Goal: Check status: Check status

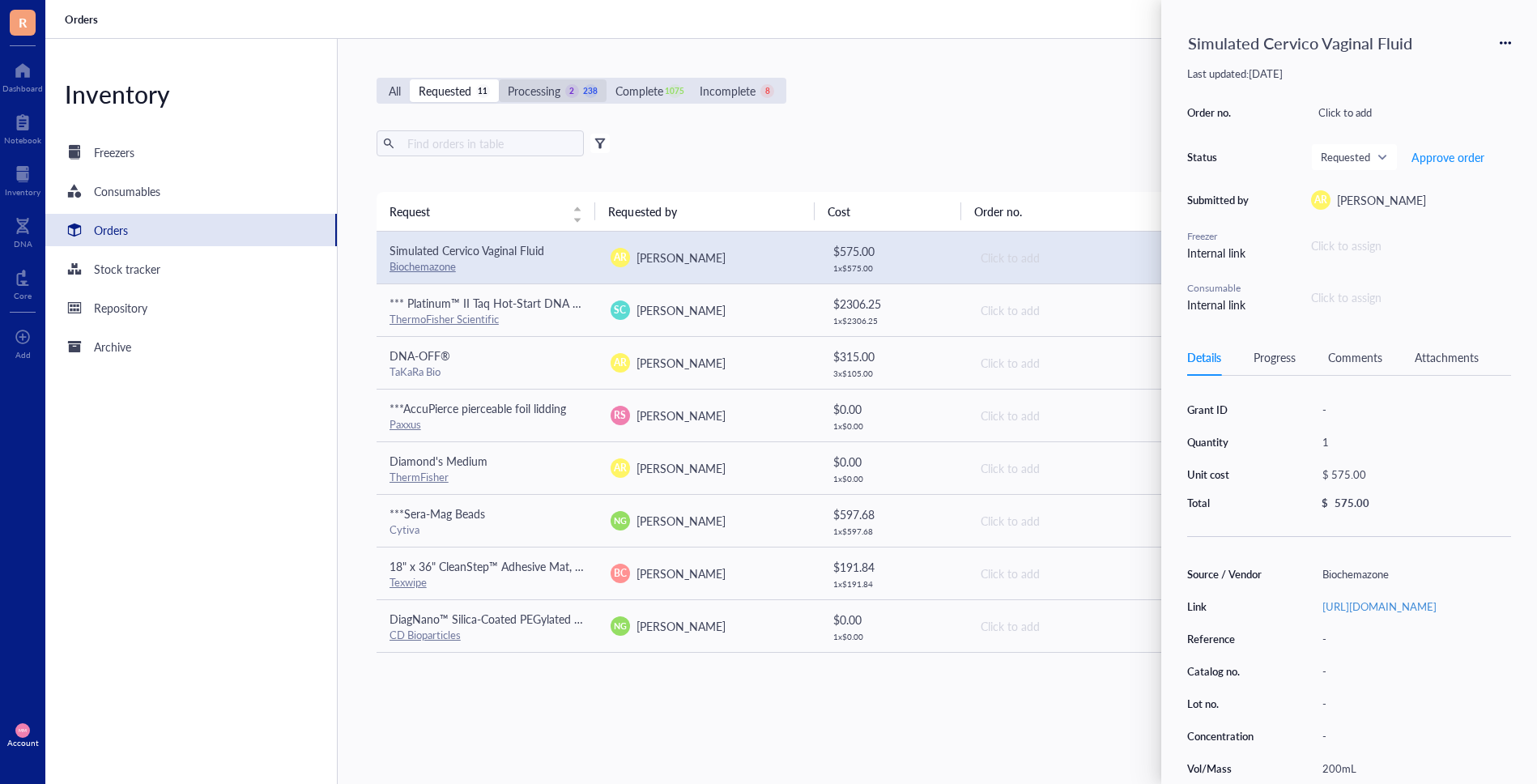
click at [545, 91] on div "Processing" at bounding box center [534, 90] width 53 height 18
click at [499, 80] on input "Processing 2 238" at bounding box center [499, 80] width 0 height 0
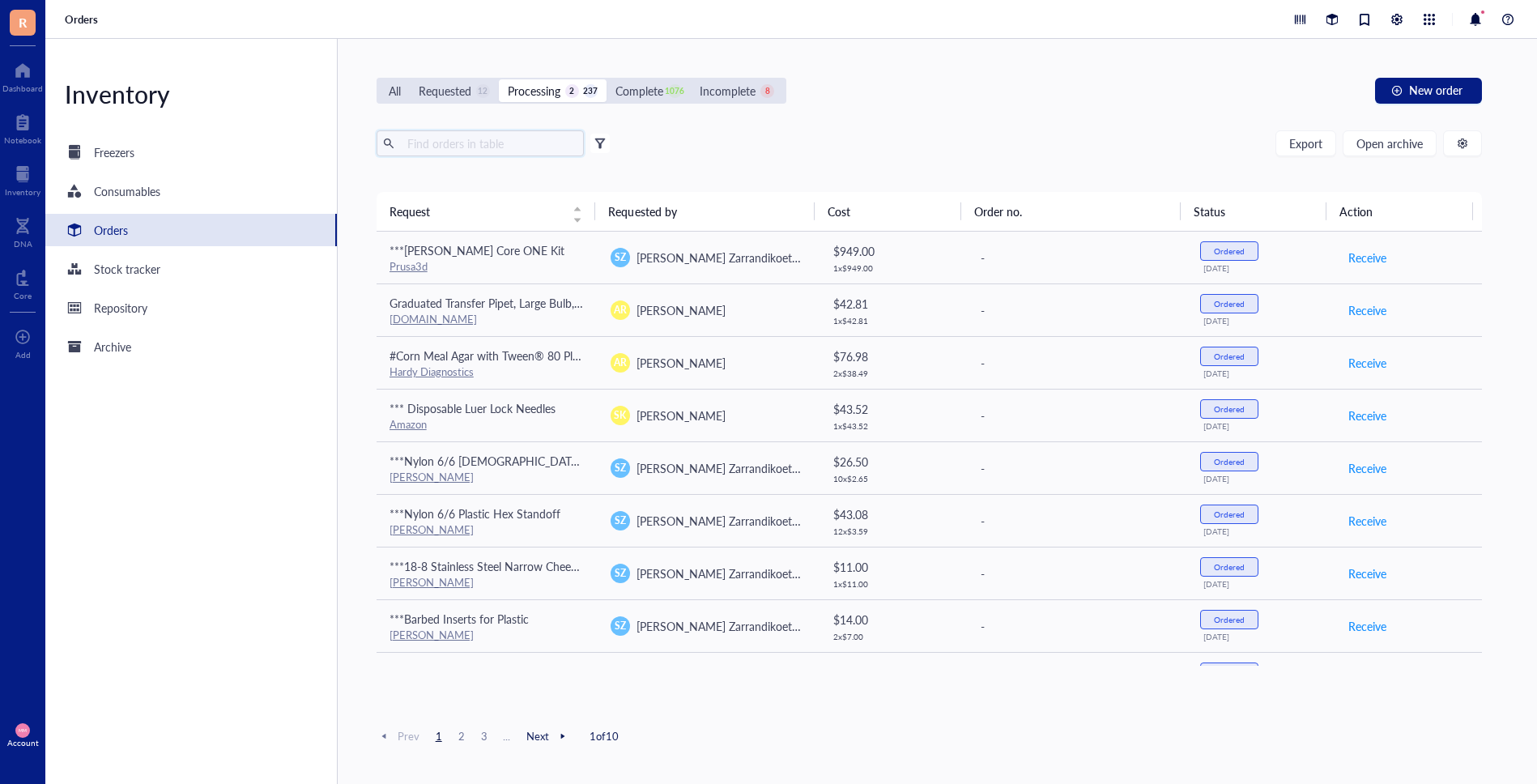
click at [476, 145] on input "text" at bounding box center [489, 144] width 176 height 25
type input "atcc"
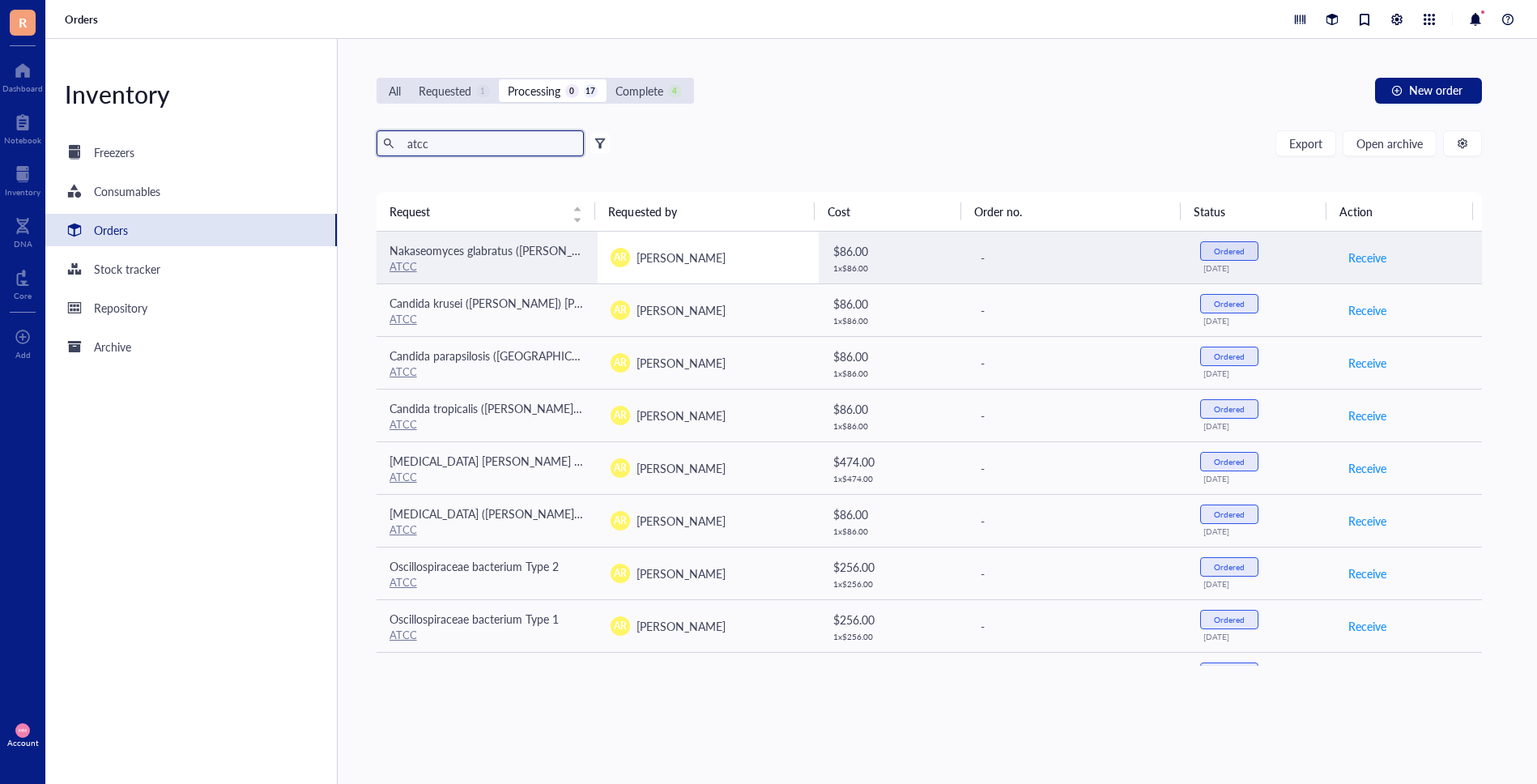
click at [740, 264] on div "AR [PERSON_NAME]" at bounding box center [708, 258] width 195 height 20
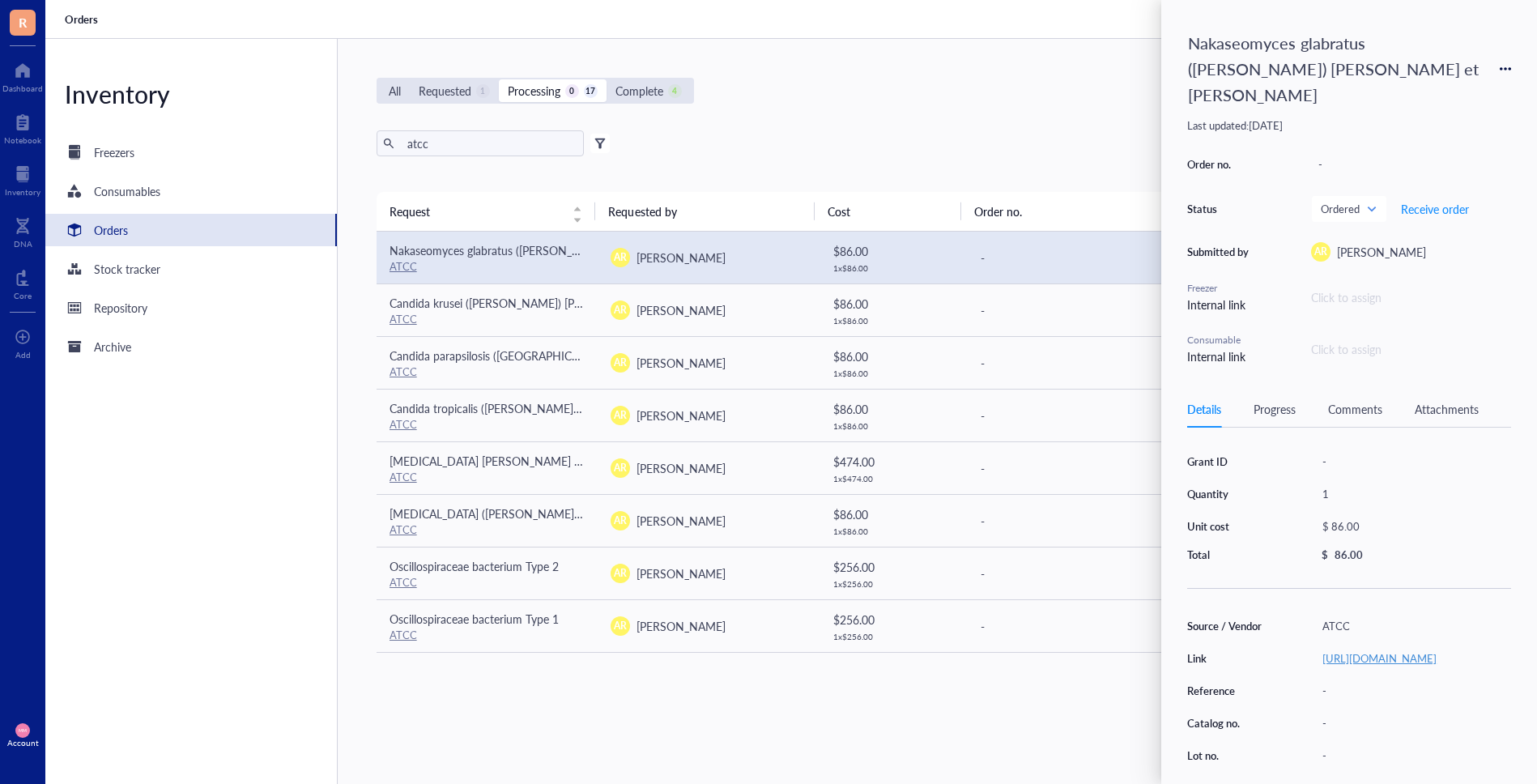
click at [1393, 650] on link "[URL][DOMAIN_NAME]" at bounding box center [1379, 658] width 115 height 15
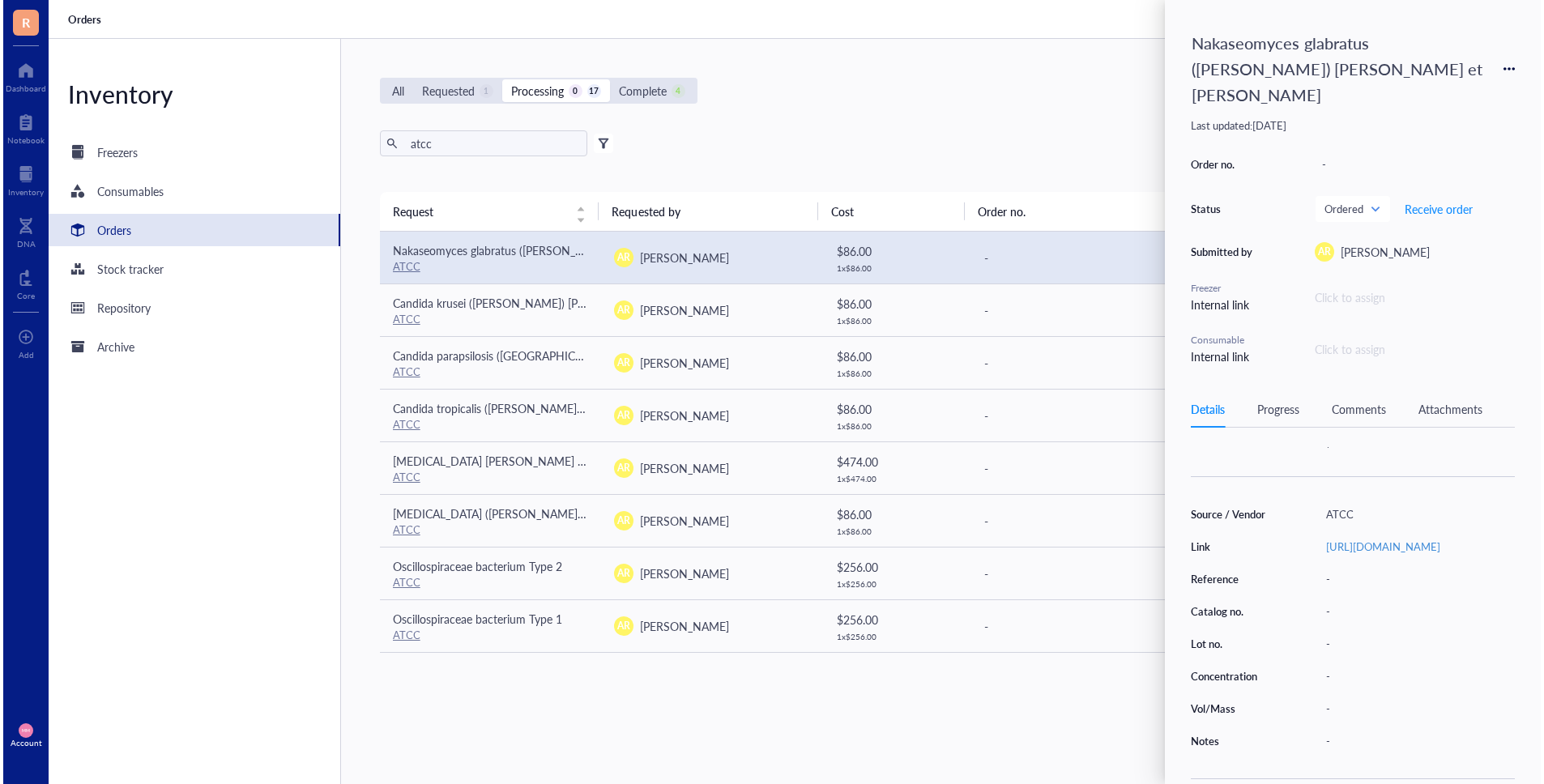
scroll to position [114, 0]
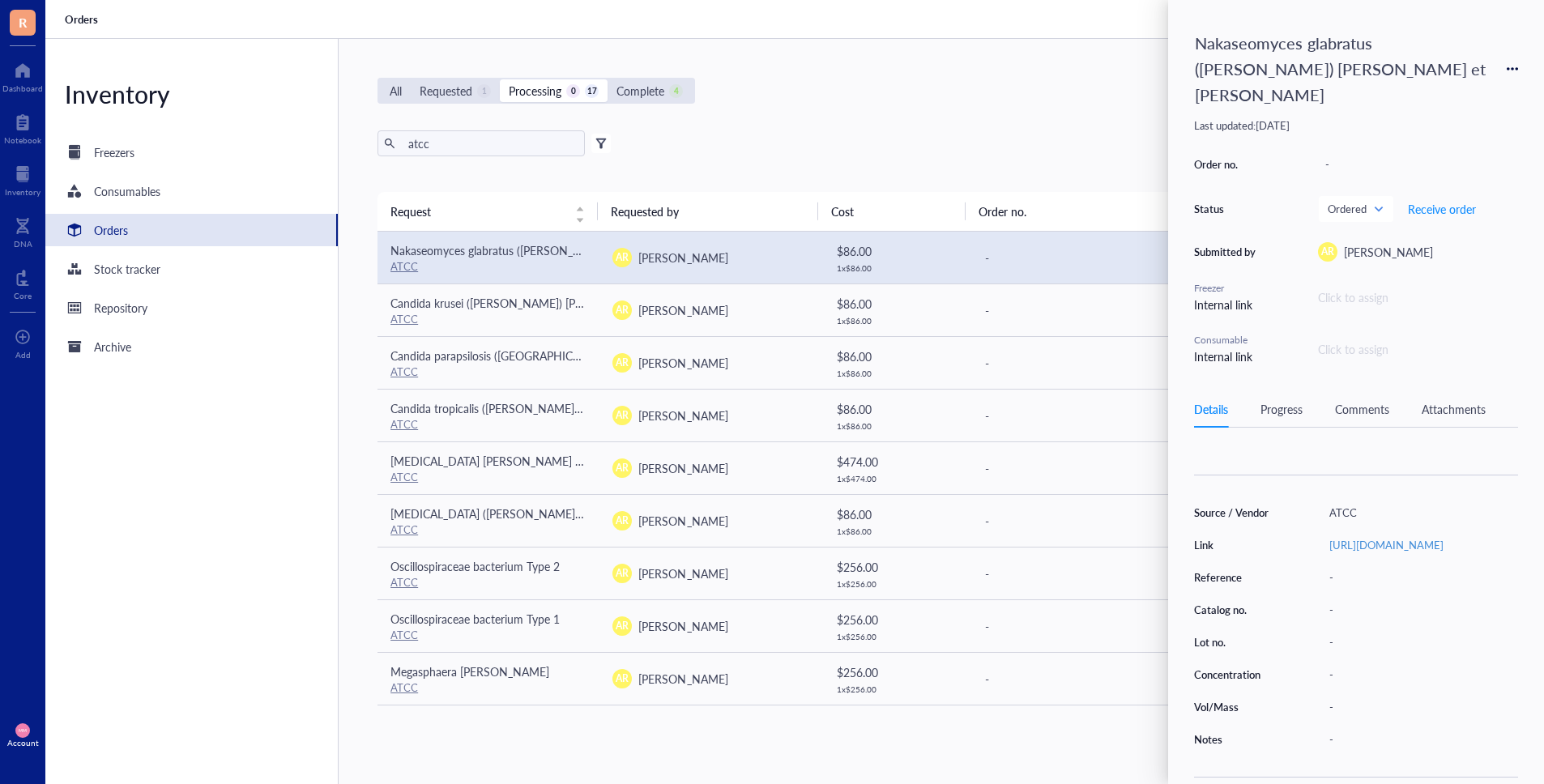
click at [1443, 400] on div "Attachments" at bounding box center [1454, 408] width 64 height 18
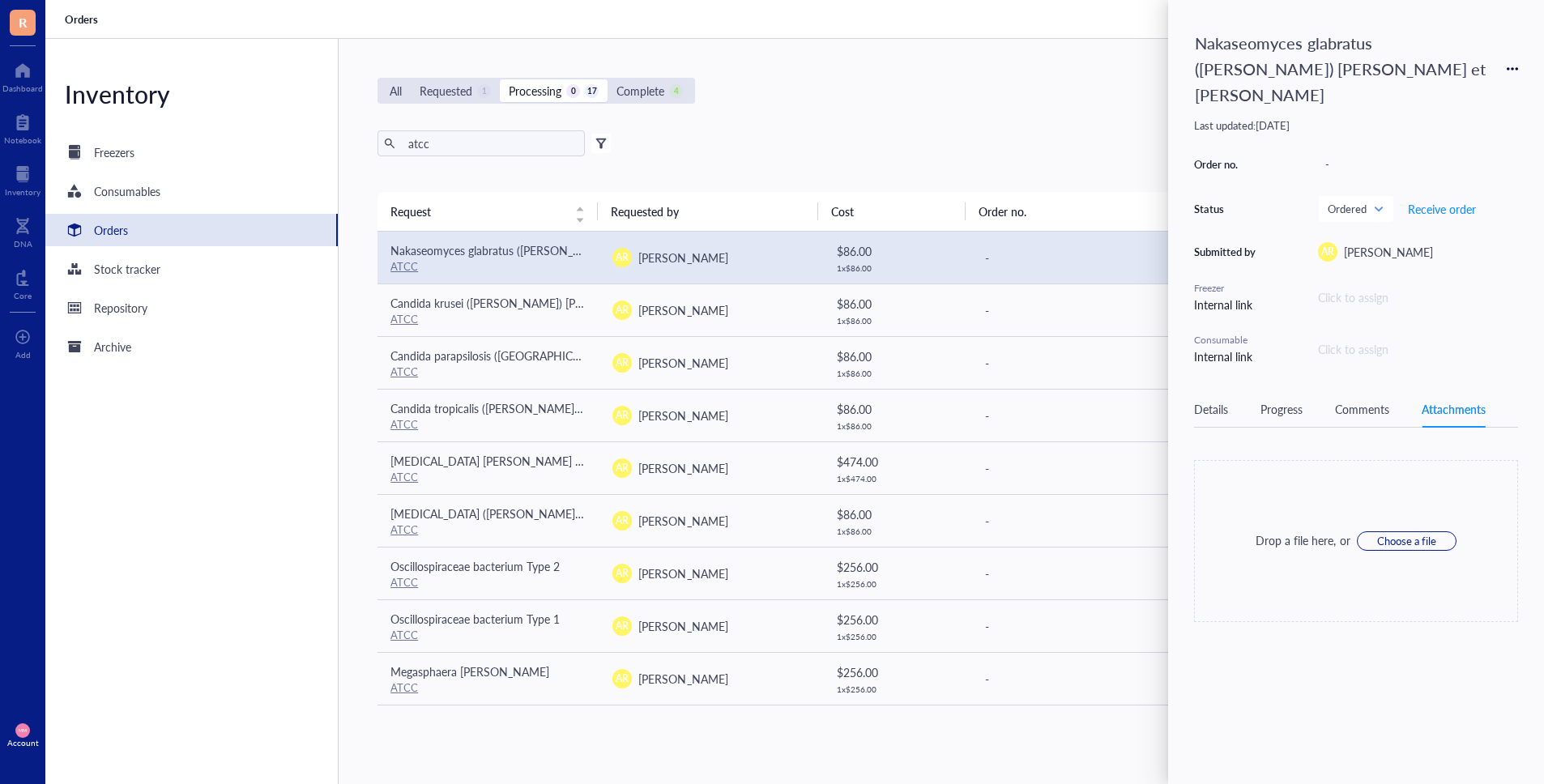
click at [1379, 400] on div "Comments" at bounding box center [1361, 408] width 54 height 18
click at [1276, 400] on div "Progress" at bounding box center [1281, 408] width 42 height 18
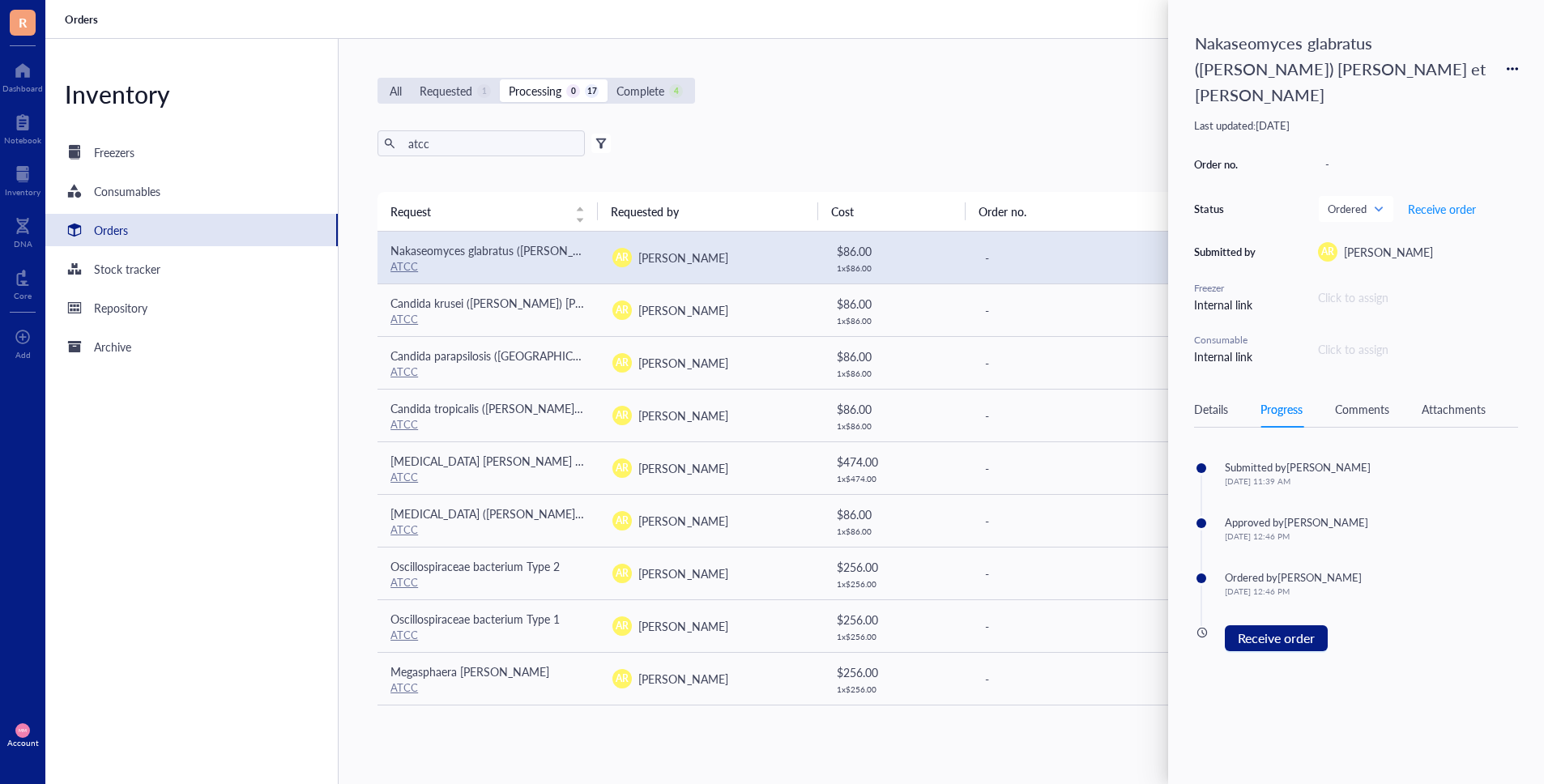
click at [1513, 63] on icon at bounding box center [1512, 69] width 11 height 11
click at [1207, 400] on div "Details" at bounding box center [1211, 408] width 34 height 18
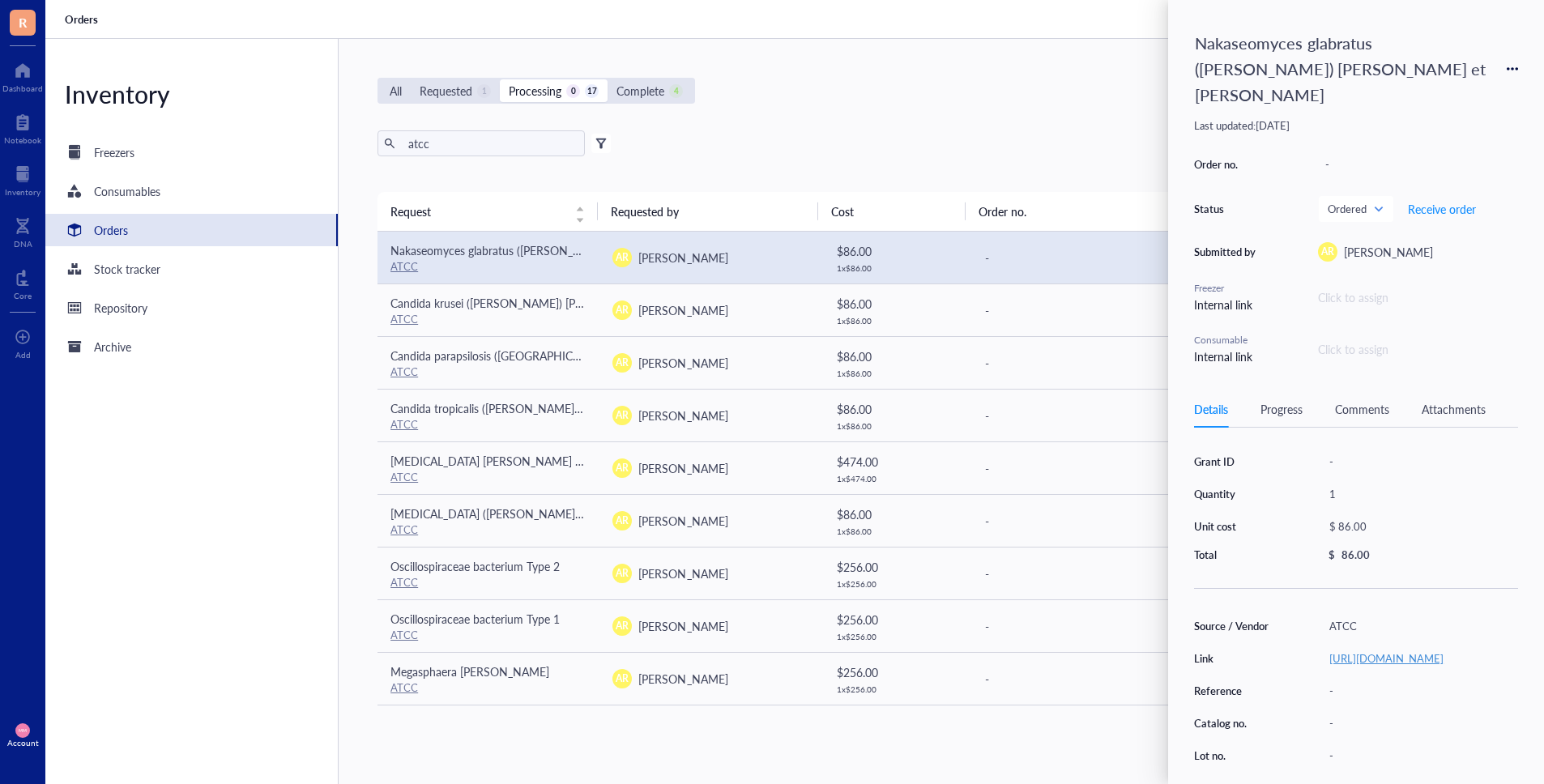
click at [1389, 650] on link "[URL][DOMAIN_NAME]" at bounding box center [1386, 658] width 115 height 15
click at [656, 319] on td "AR [PERSON_NAME]" at bounding box center [710, 310] width 222 height 53
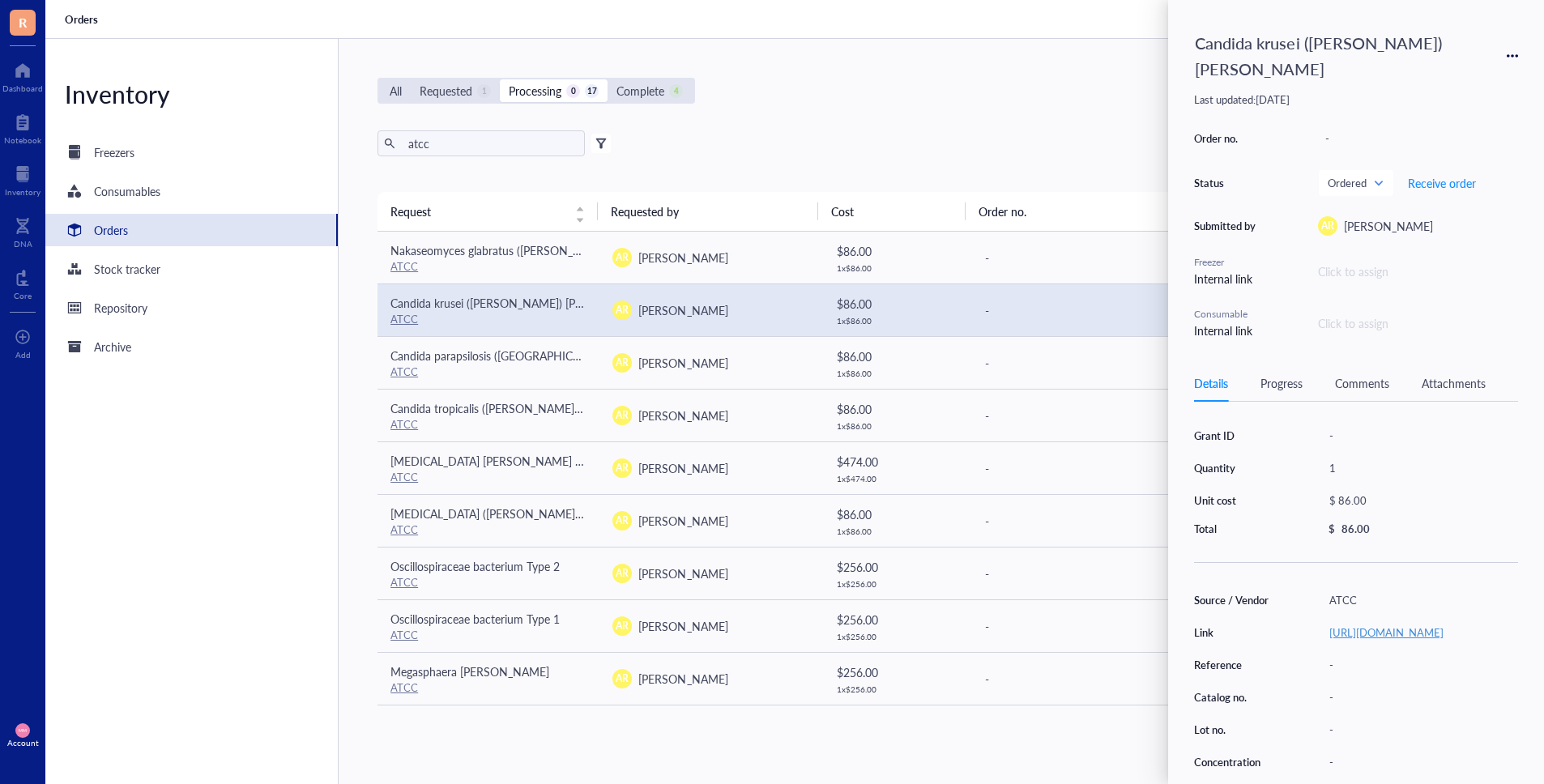
click at [1360, 624] on link "[URL][DOMAIN_NAME]" at bounding box center [1386, 632] width 115 height 15
click at [639, 94] on div "Complete" at bounding box center [640, 90] width 47 height 18
click at [607, 80] on input "Complete 4" at bounding box center [607, 80] width 0 height 0
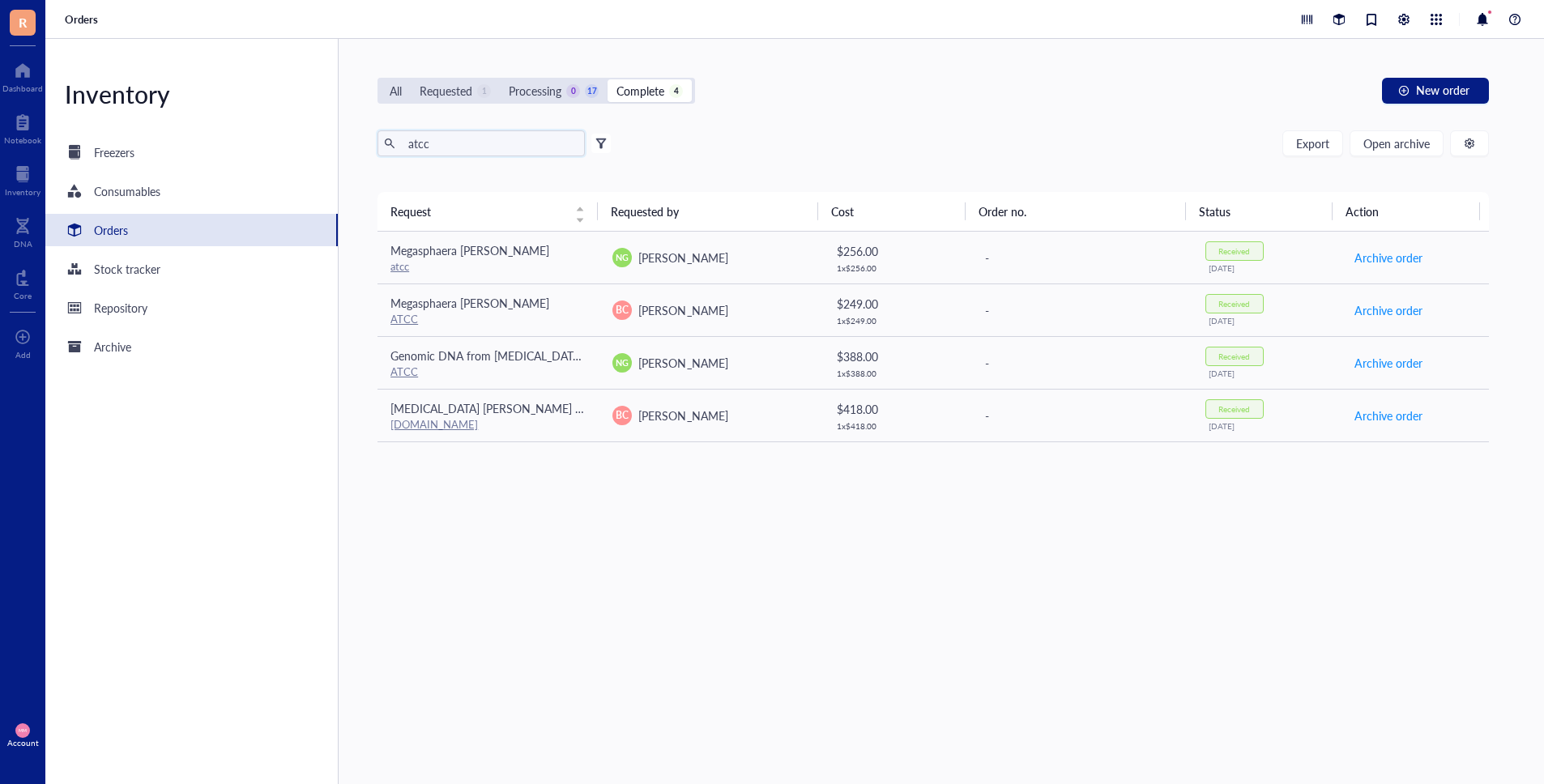
click at [470, 142] on input "atcc" at bounding box center [490, 144] width 176 height 25
click at [554, 89] on div "Processing" at bounding box center [535, 90] width 53 height 18
click at [500, 80] on input "Processing 0 17" at bounding box center [500, 80] width 0 height 0
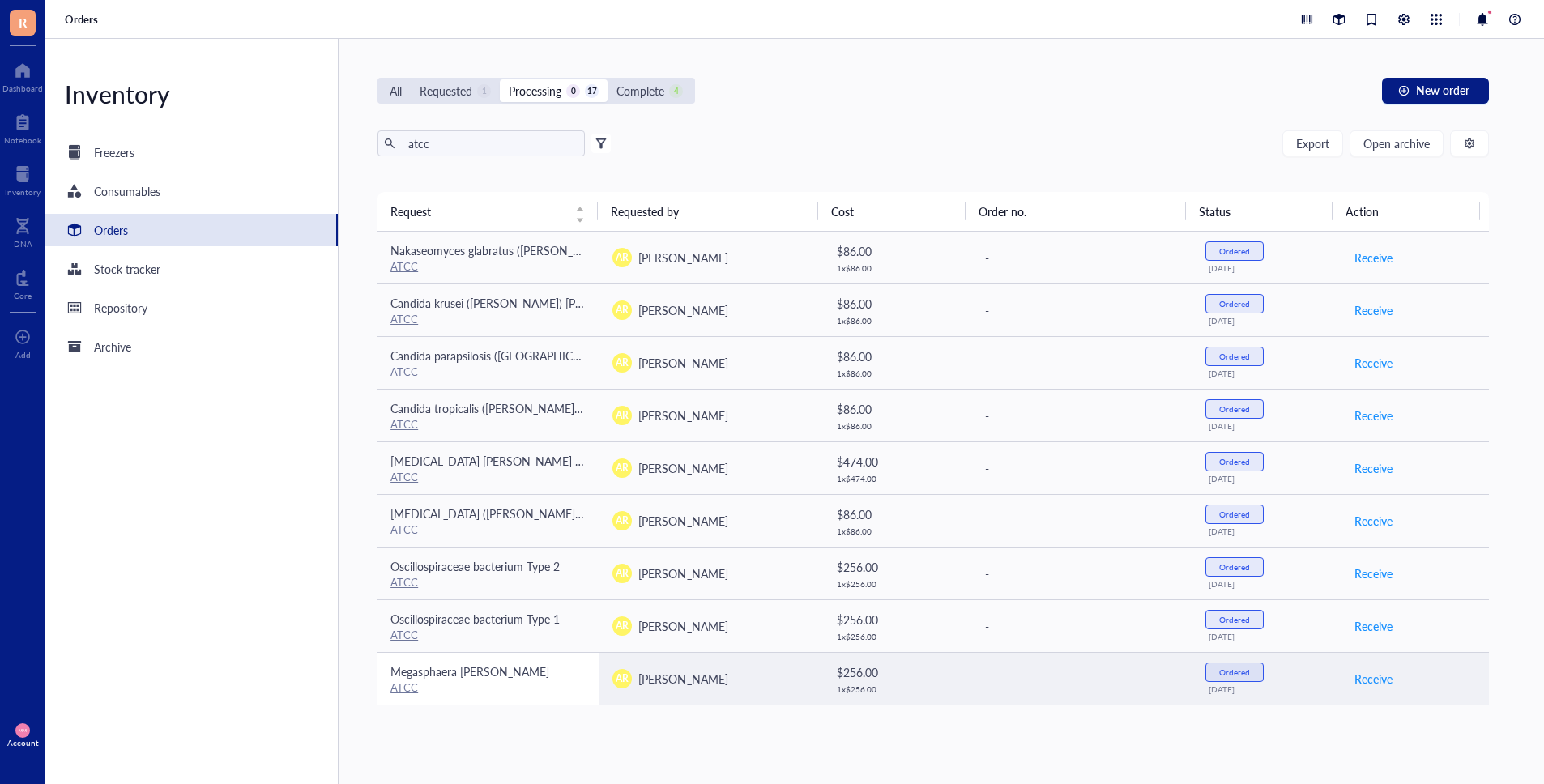
click at [528, 675] on span "Megasphaera [PERSON_NAME]" at bounding box center [470, 670] width 159 height 16
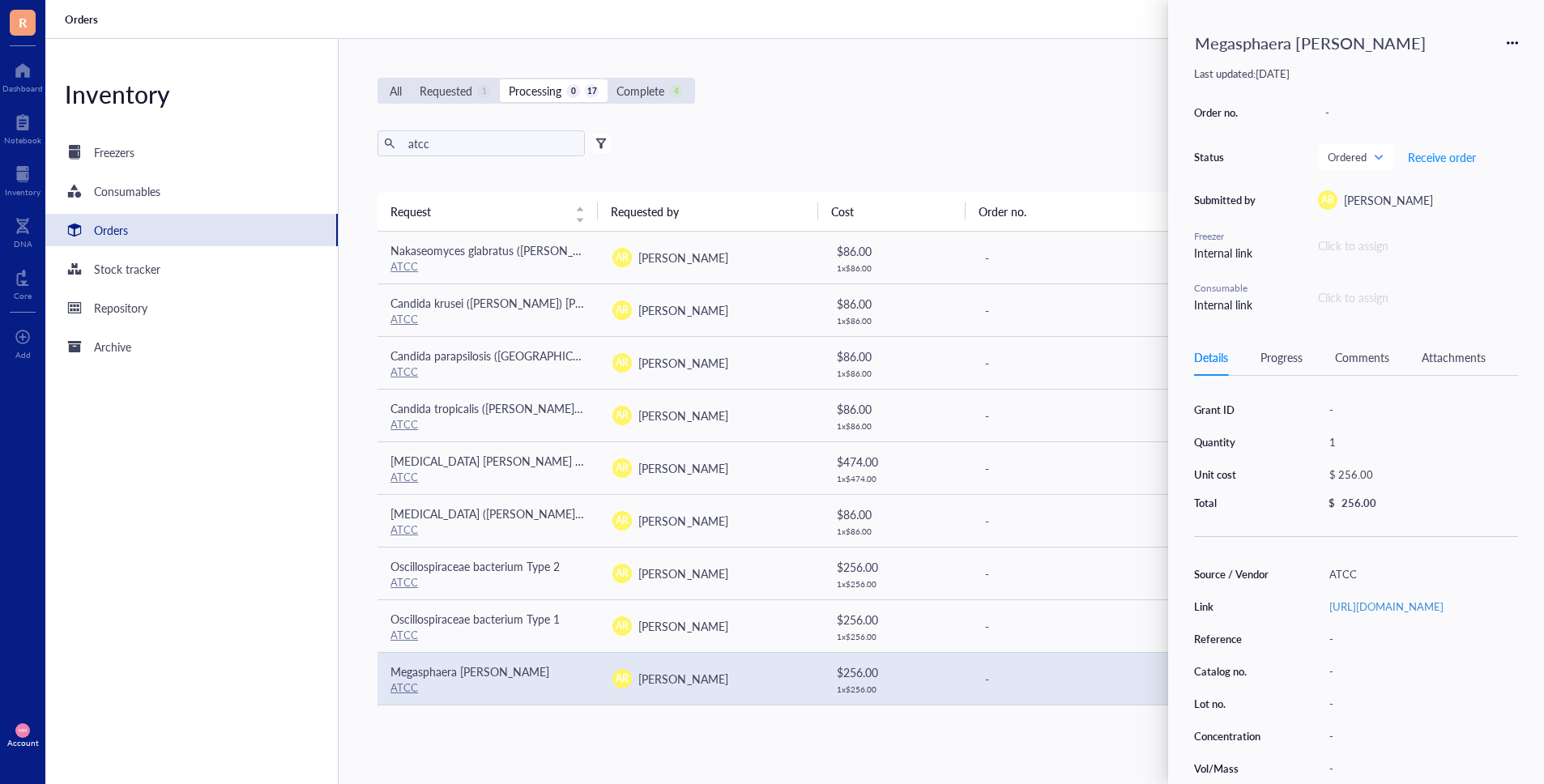
click at [1272, 357] on div "Progress" at bounding box center [1281, 357] width 42 height 18
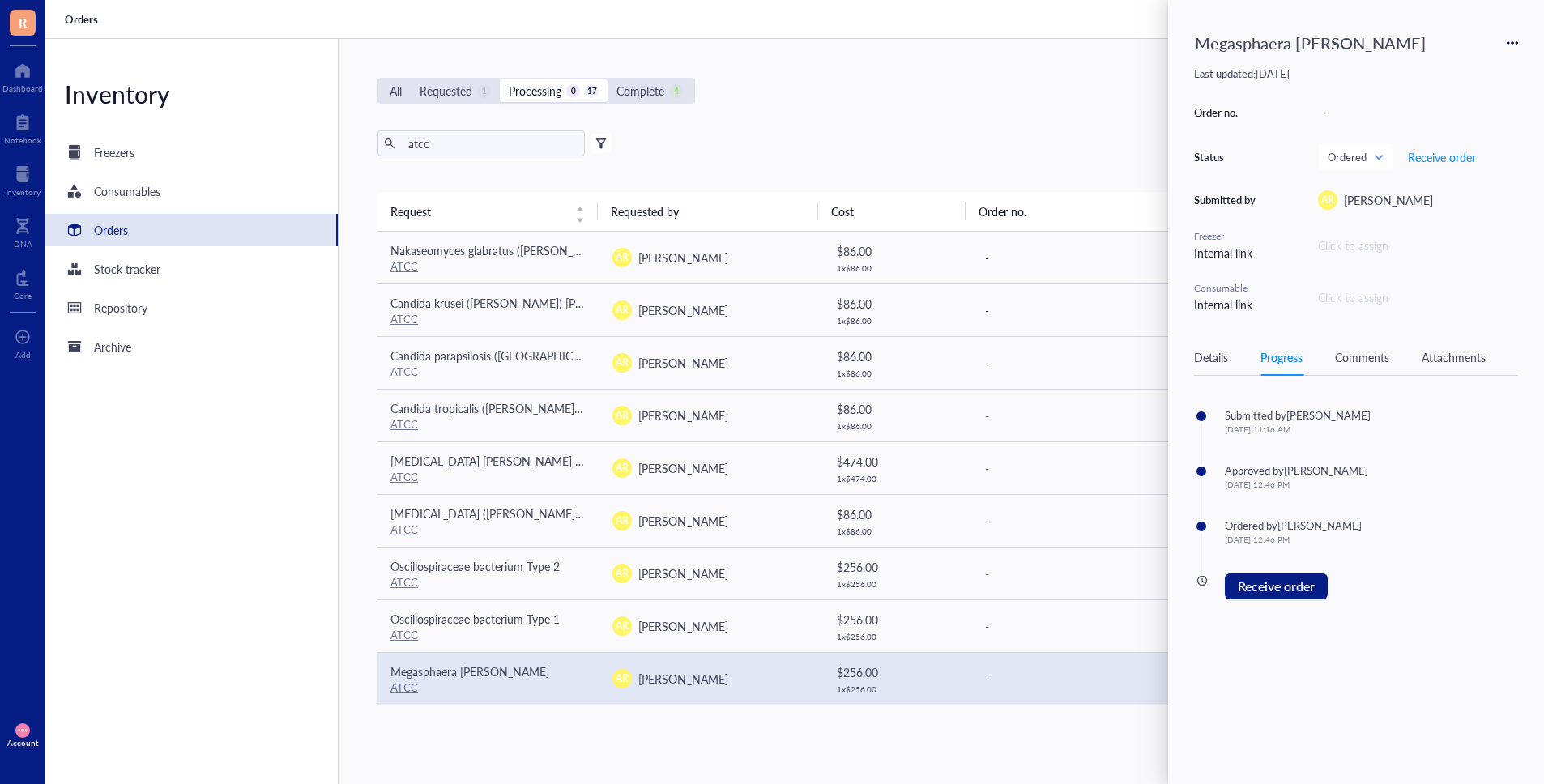
click at [1048, 134] on div "atcc Export Open archive" at bounding box center [932, 143] width 1111 height 26
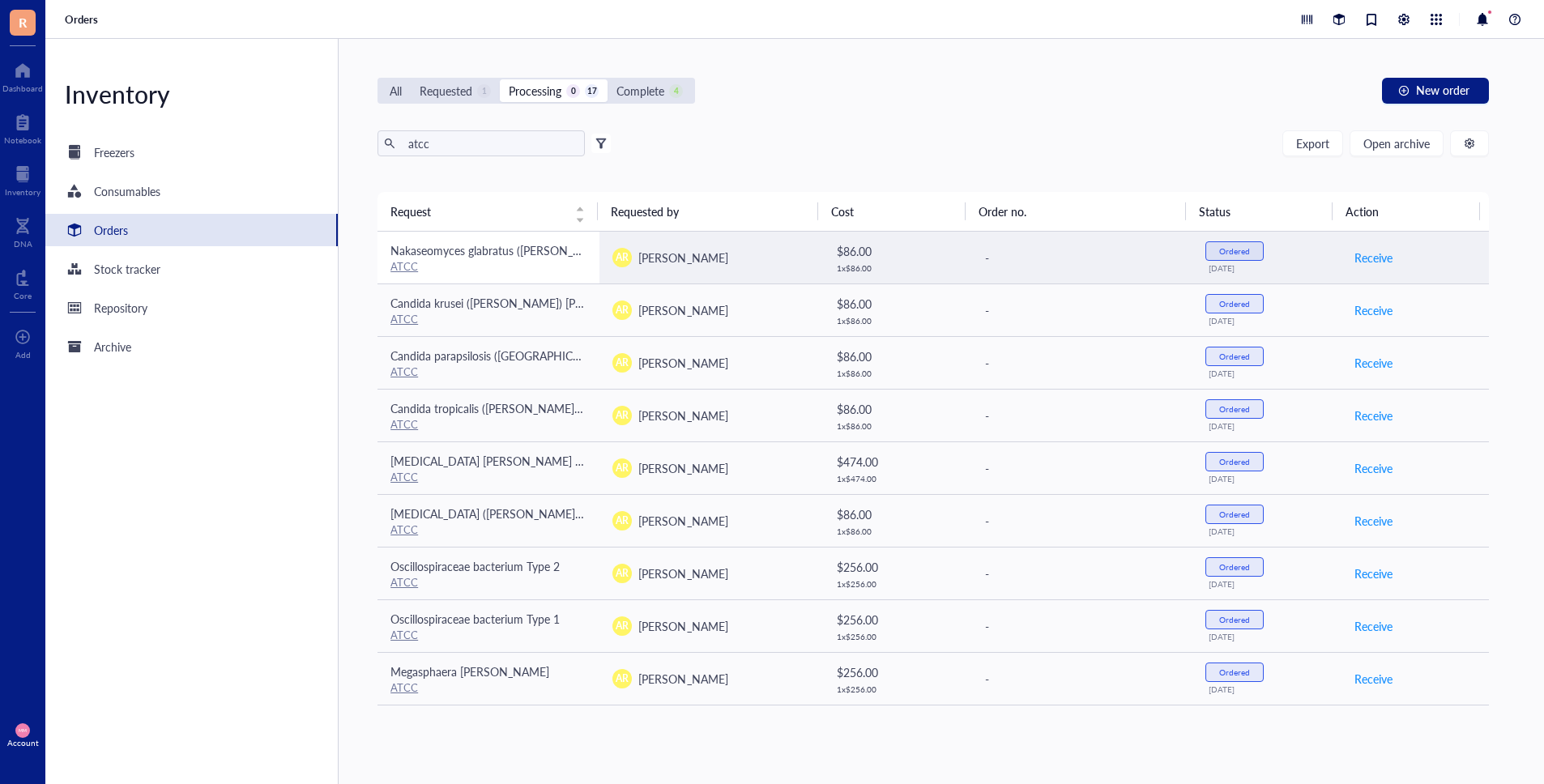
click at [496, 250] on span "Nakaseomyces glabratus ([PERSON_NAME]) [PERSON_NAME] et [PERSON_NAME]" at bounding box center [601, 250] width 421 height 16
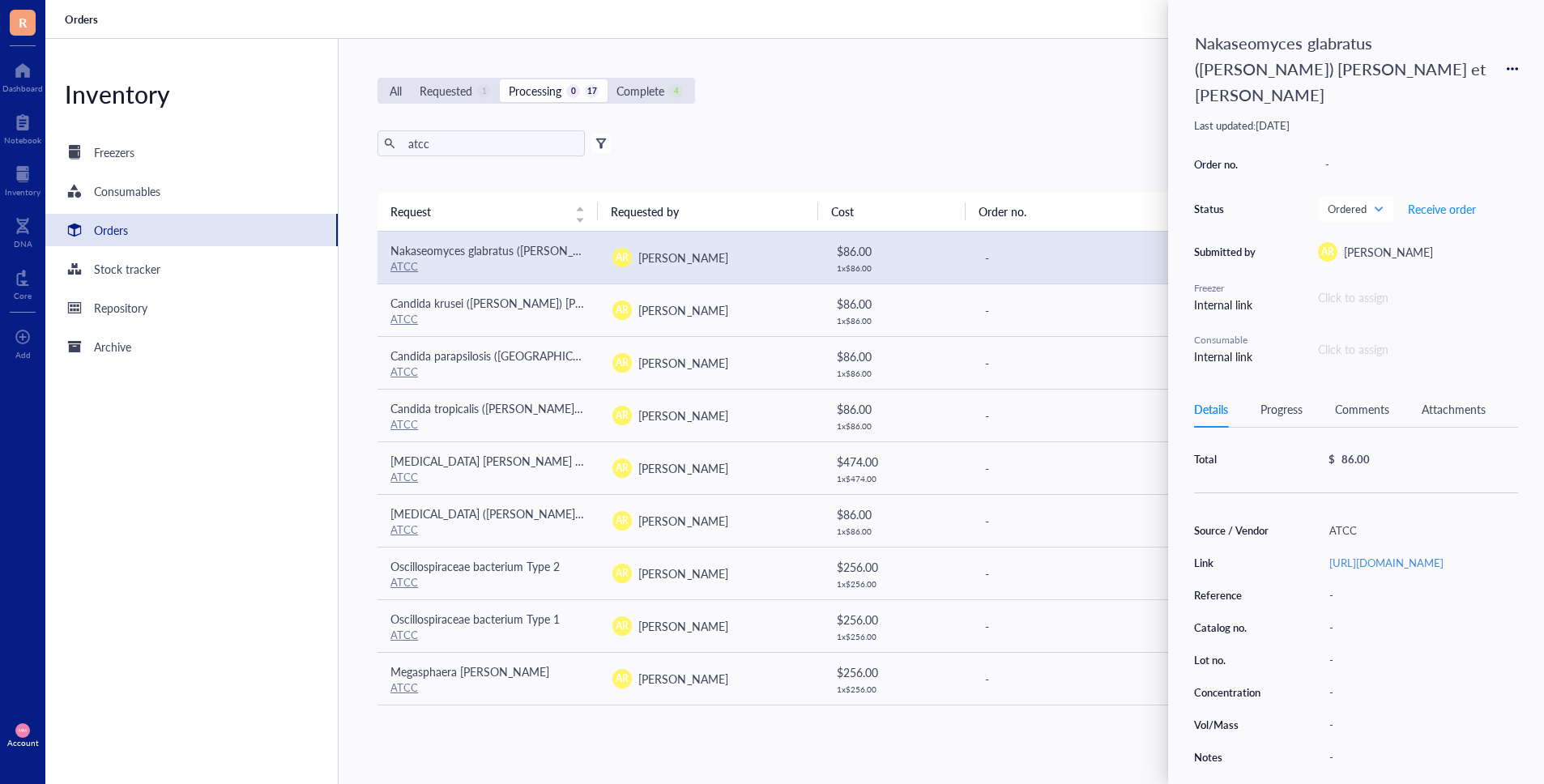
scroll to position [114, 0]
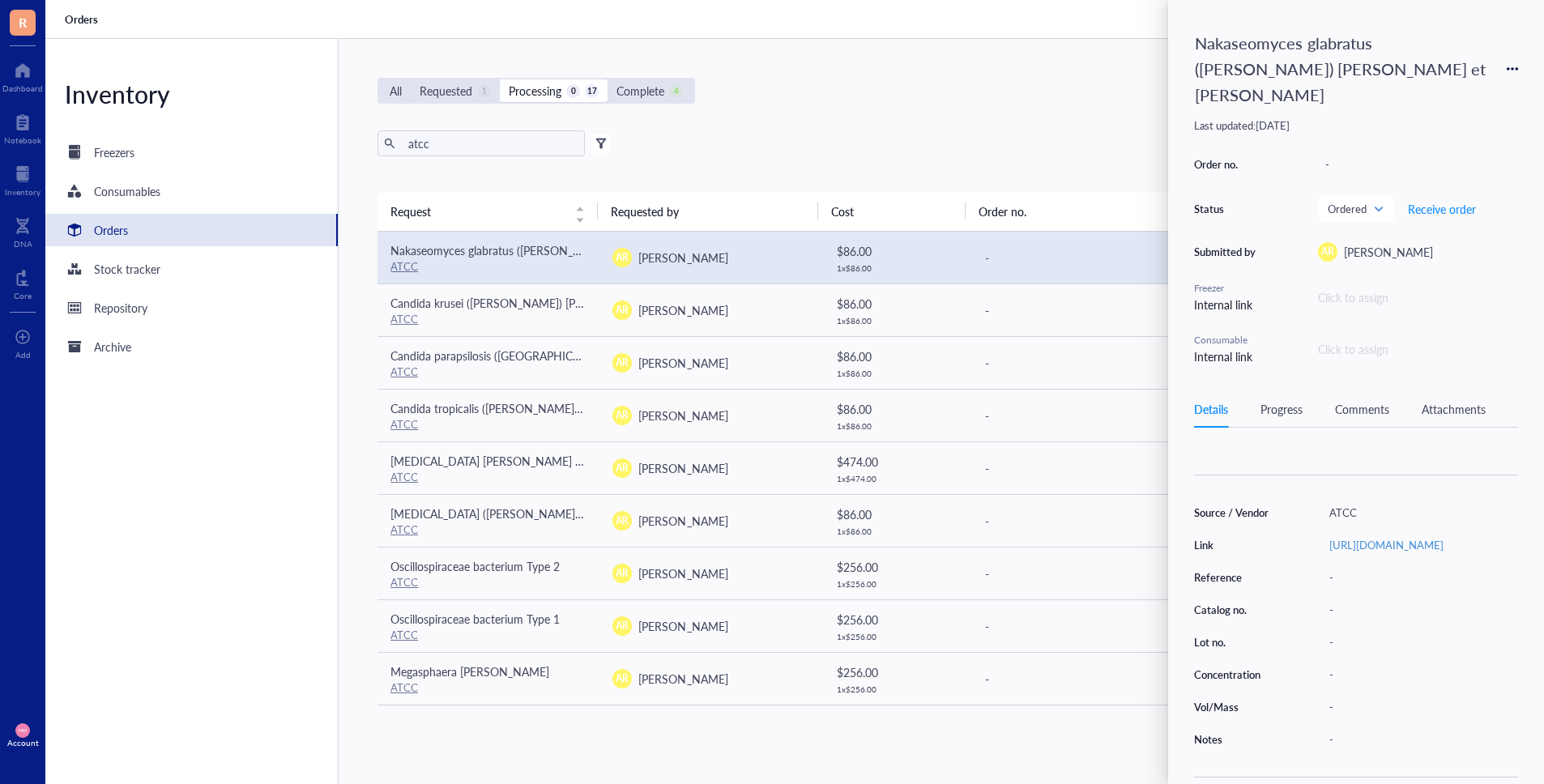
click at [1283, 400] on div "Progress" at bounding box center [1281, 408] width 42 height 18
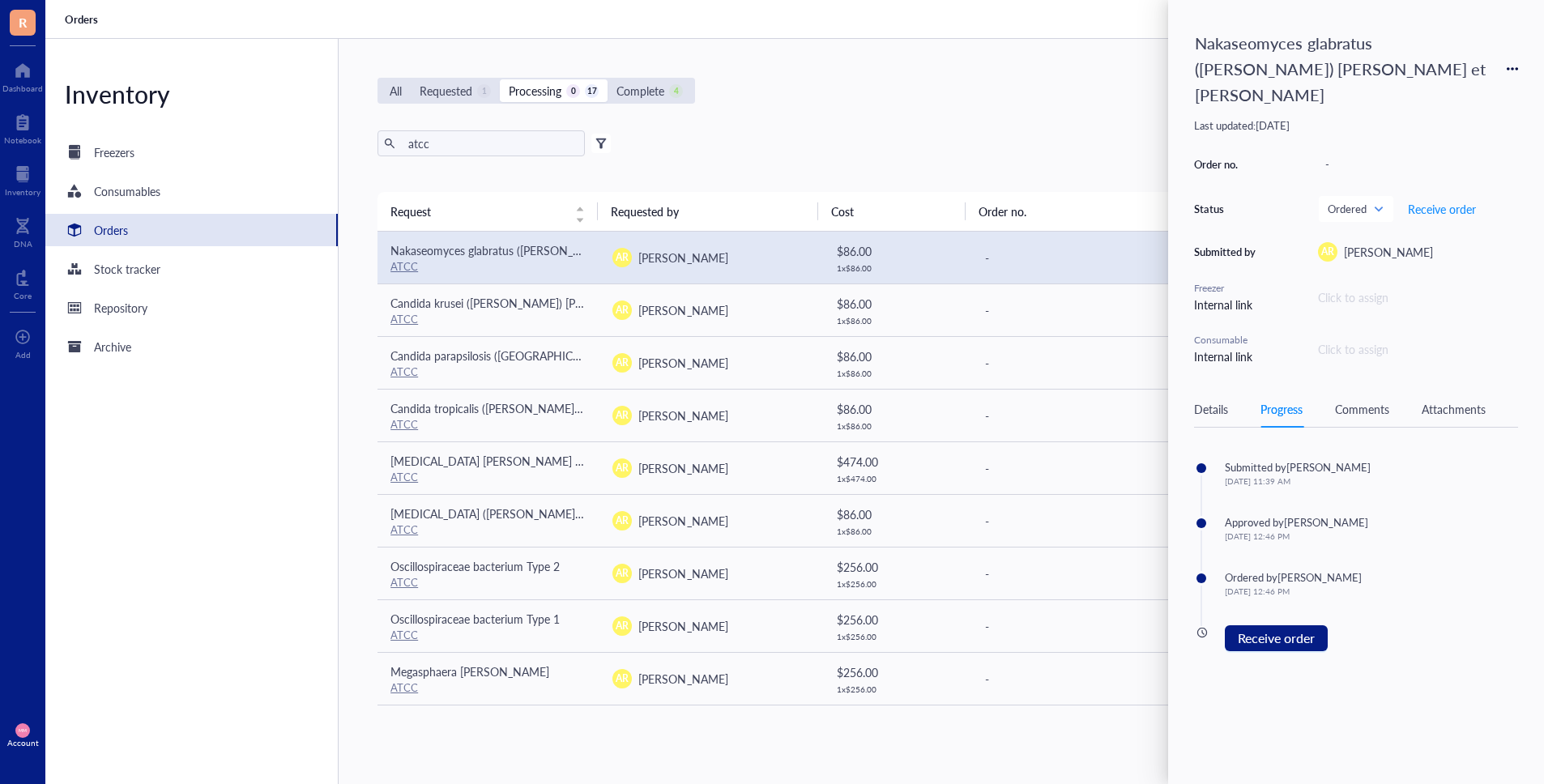
click at [1104, 114] on div "All Requested 1 Processing 0 17 Complete 4 New order atcc Export Open archive F…" at bounding box center [932, 411] width 1189 height 745
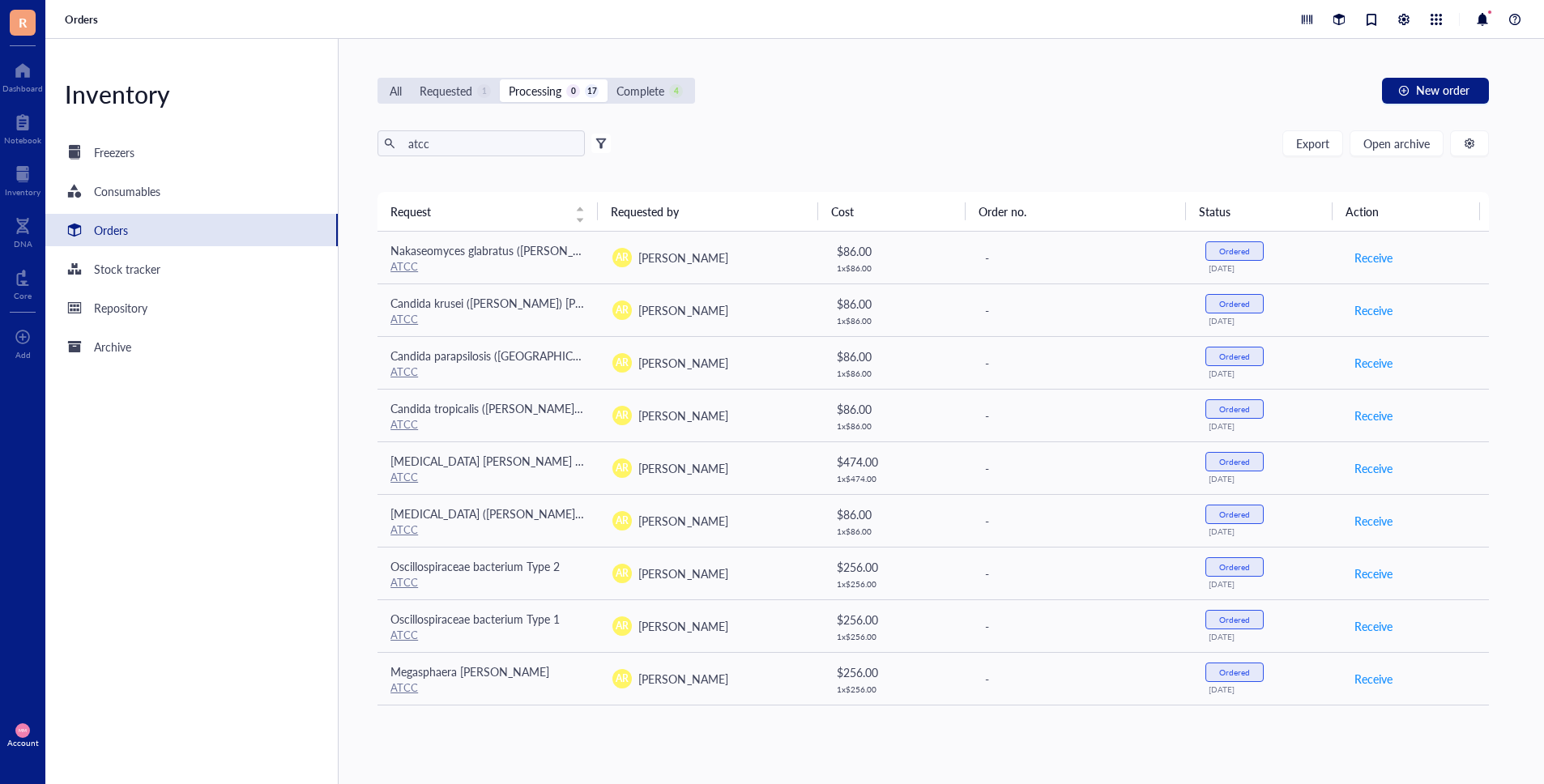
scroll to position [3, 0]
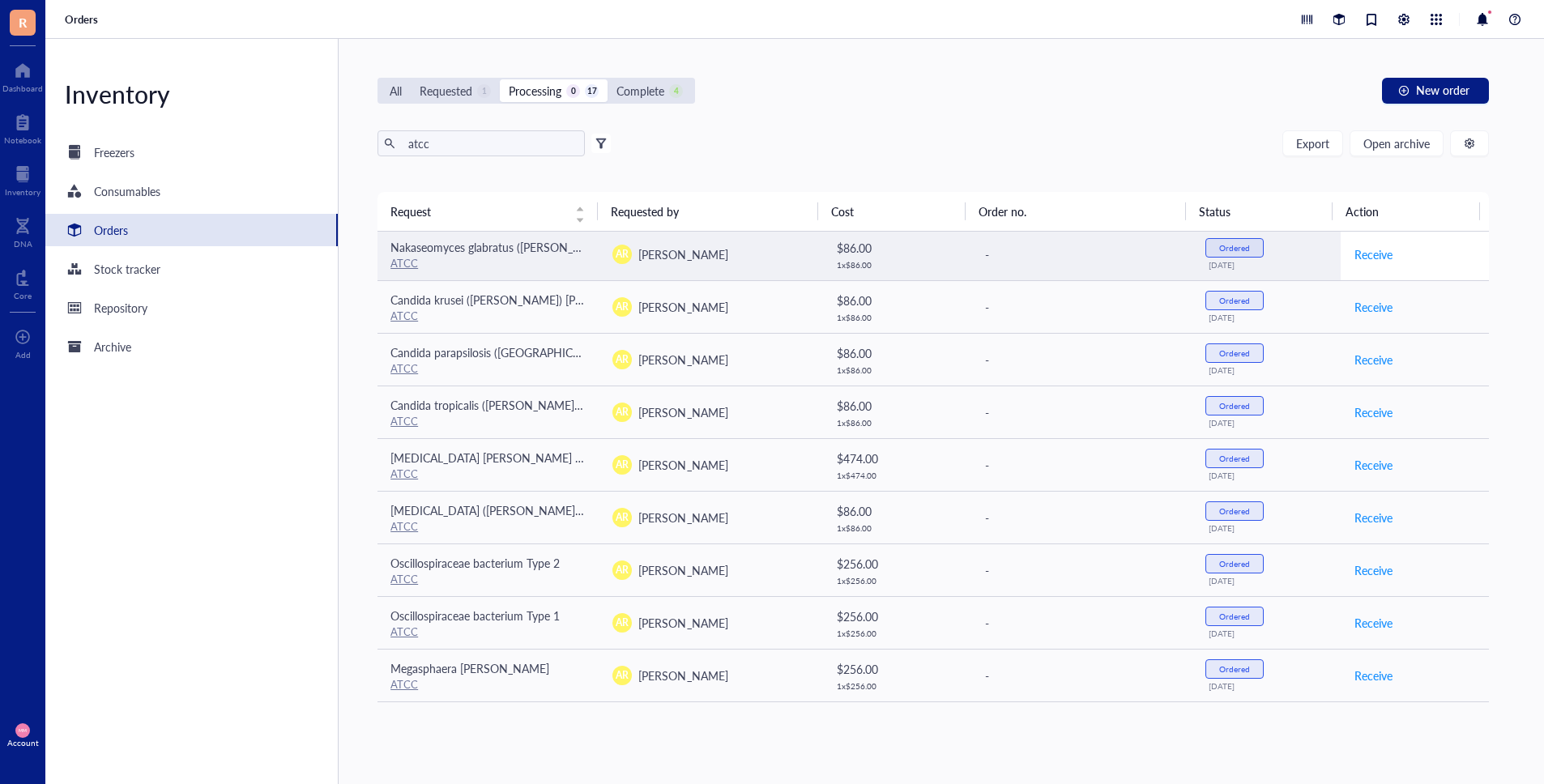
click at [1415, 256] on div "Receive" at bounding box center [1414, 254] width 122 height 26
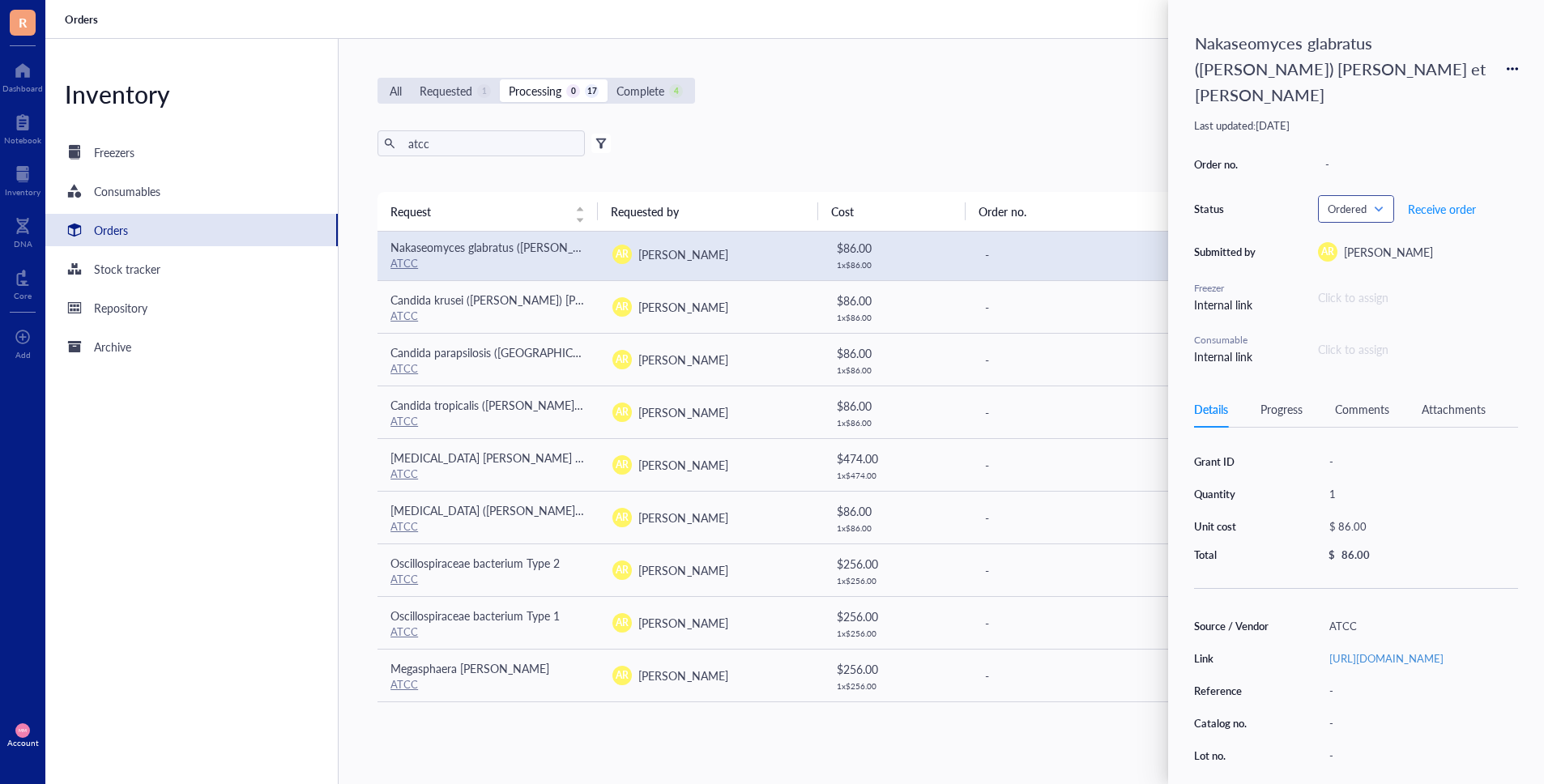
click at [1383, 197] on span at bounding box center [1355, 209] width 57 height 25
click at [988, 139] on div "atcc Export Open archive" at bounding box center [932, 143] width 1111 height 26
click at [447, 92] on div "Requested" at bounding box center [446, 90] width 53 height 18
click at [411, 80] on input "Requested 1" at bounding box center [411, 80] width 0 height 0
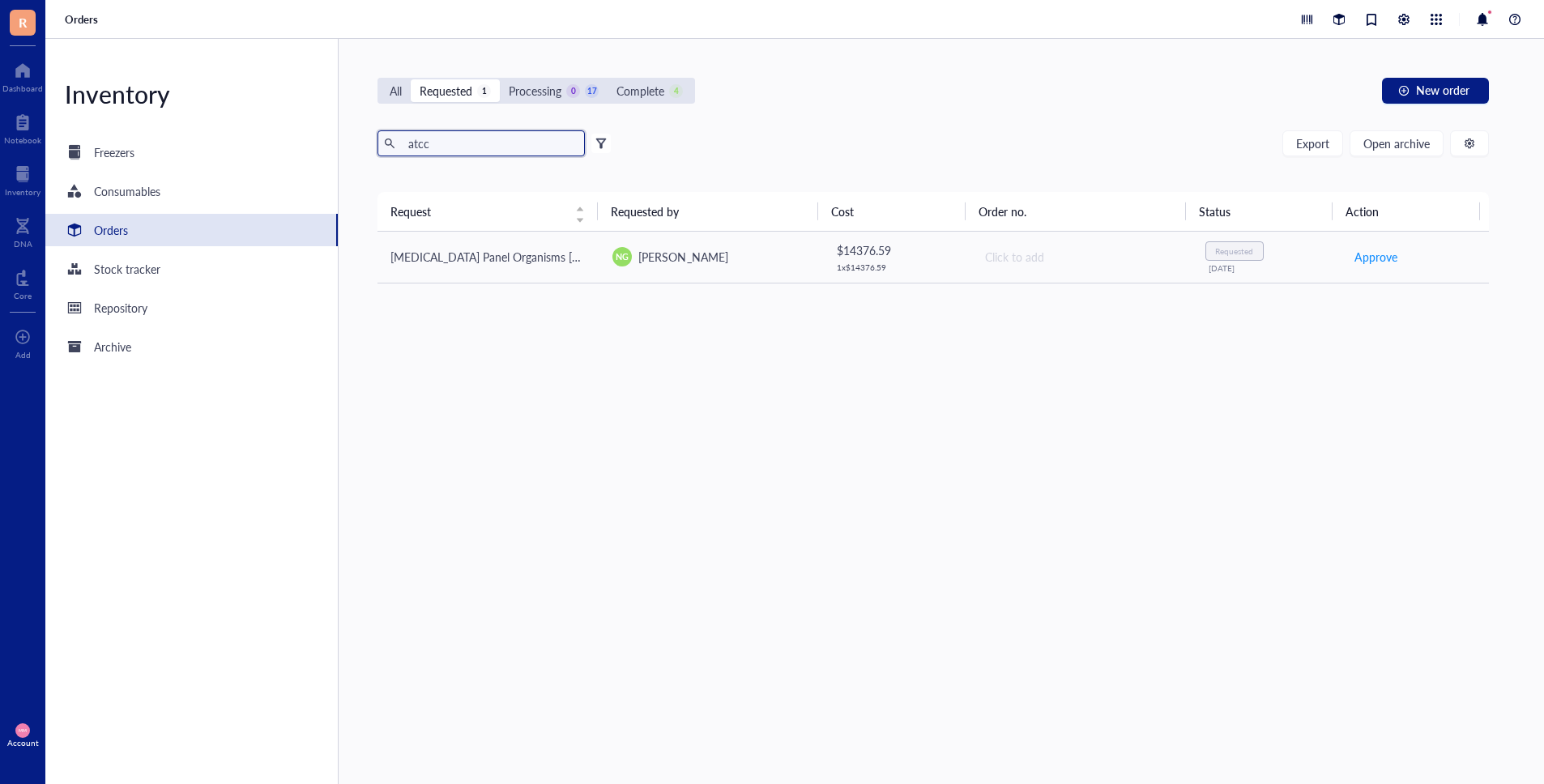
drag, startPoint x: 451, startPoint y: 145, endPoint x: 405, endPoint y: 139, distance: 46.4
click at [405, 139] on input "atcc" at bounding box center [490, 144] width 176 height 25
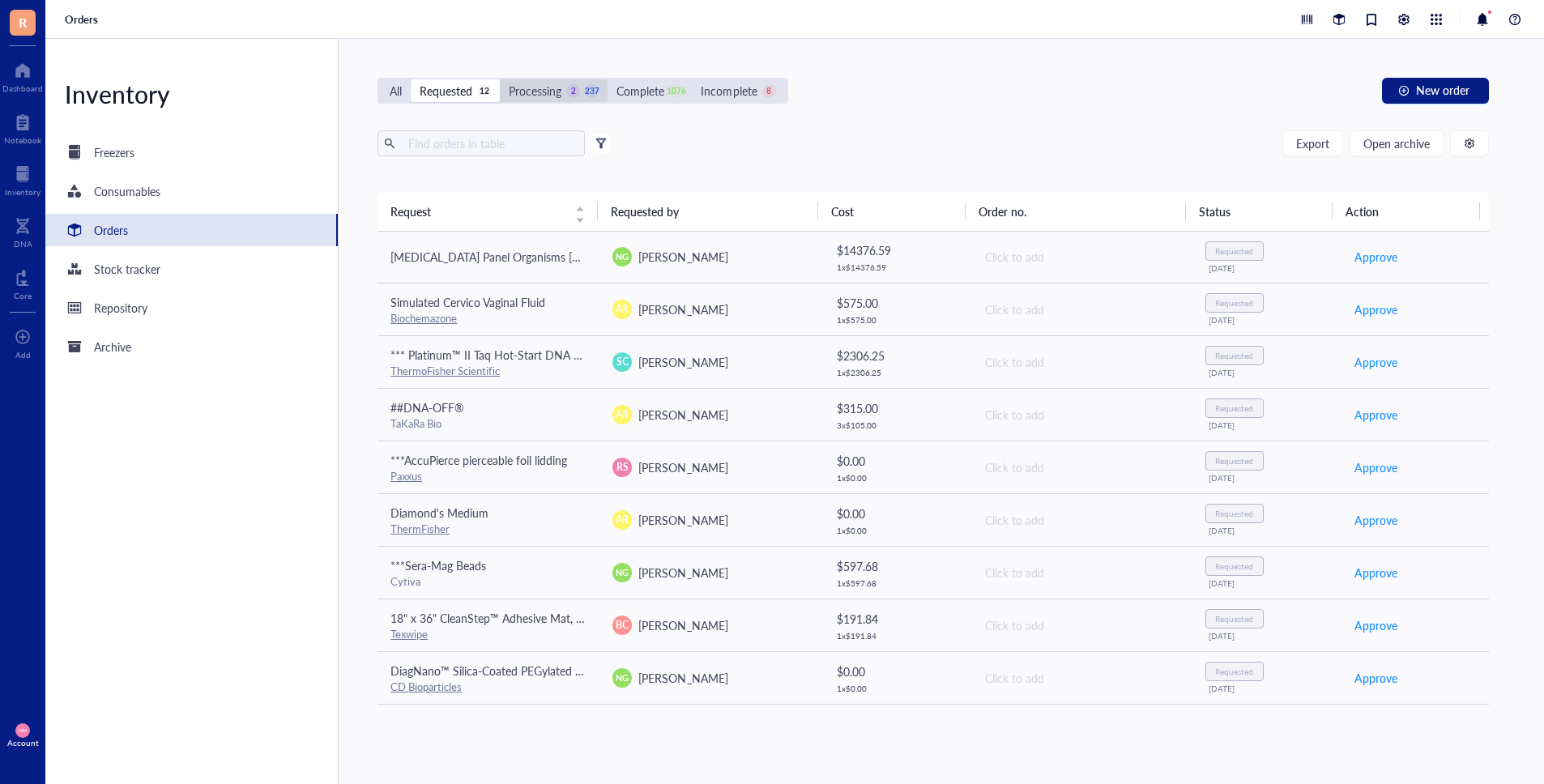
click at [511, 92] on div "Processing" at bounding box center [535, 90] width 53 height 18
click at [500, 80] on input "Processing 2 237" at bounding box center [500, 80] width 0 height 0
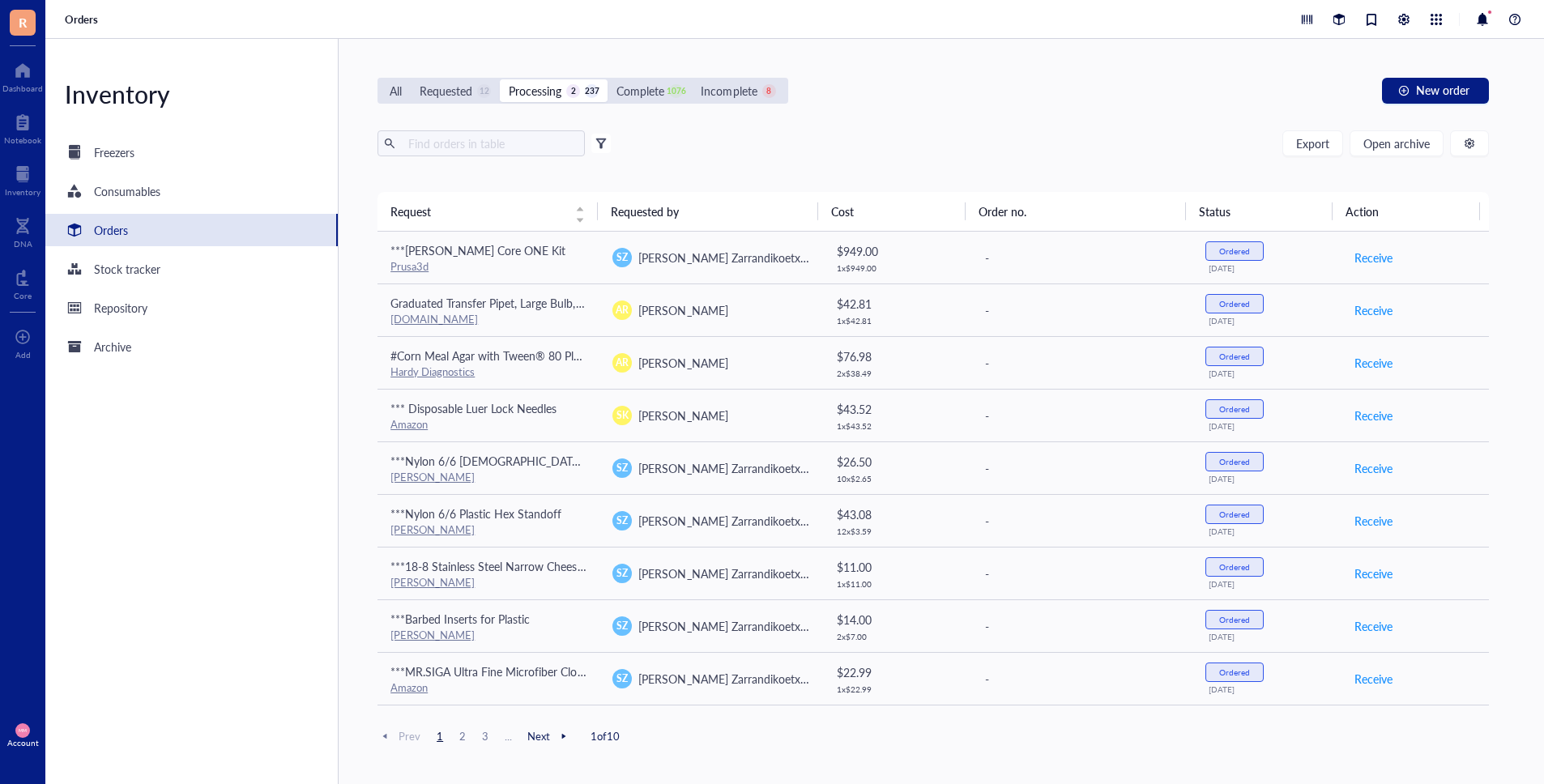
click at [448, 158] on div "Export Open archive Filter by: Requester Requested on Source / Vendor Last upda…" at bounding box center [932, 161] width 1111 height 62
click at [451, 140] on input "text" at bounding box center [490, 144] width 176 height 25
type input "atcc"
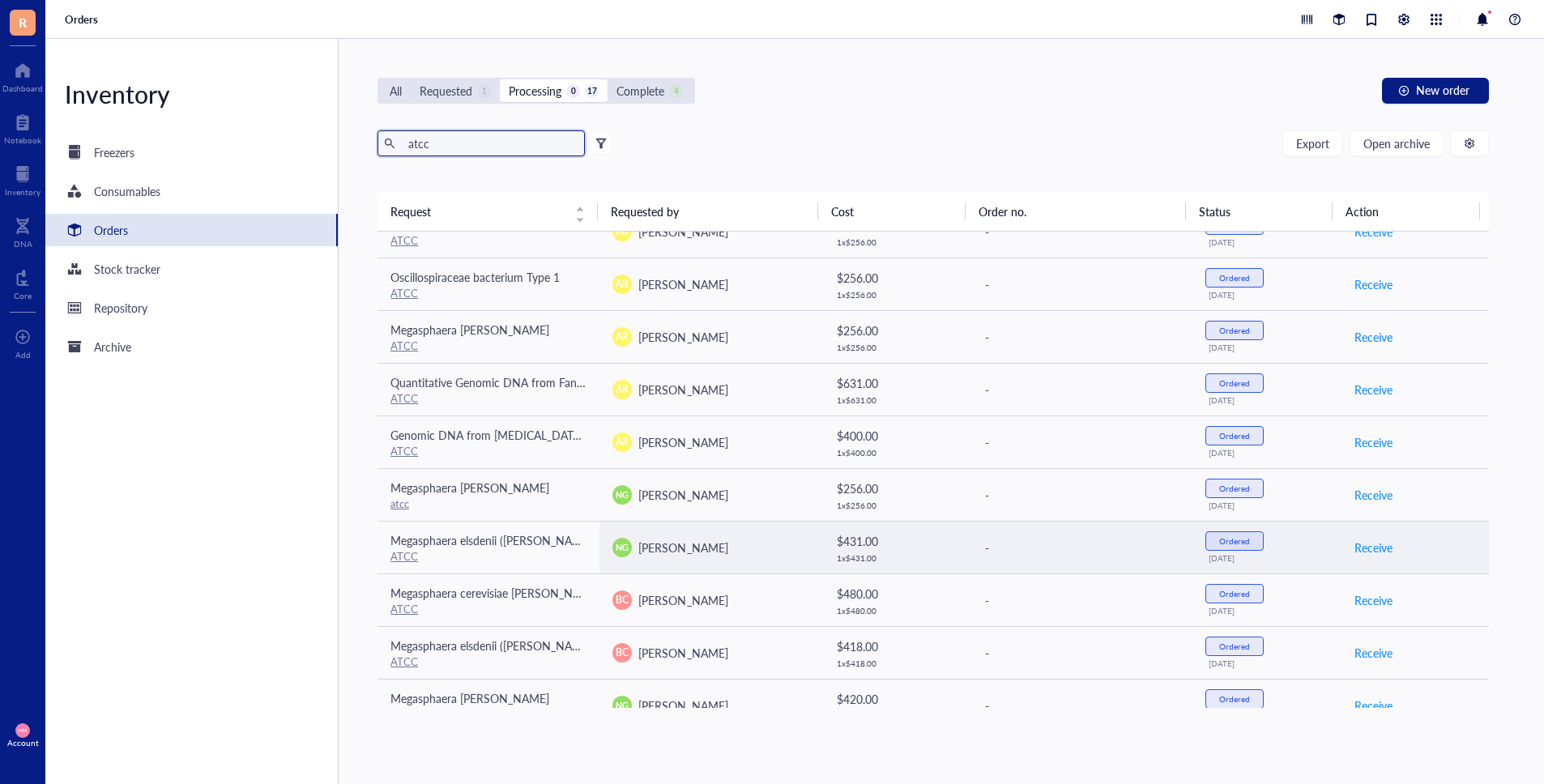
scroll to position [338, 0]
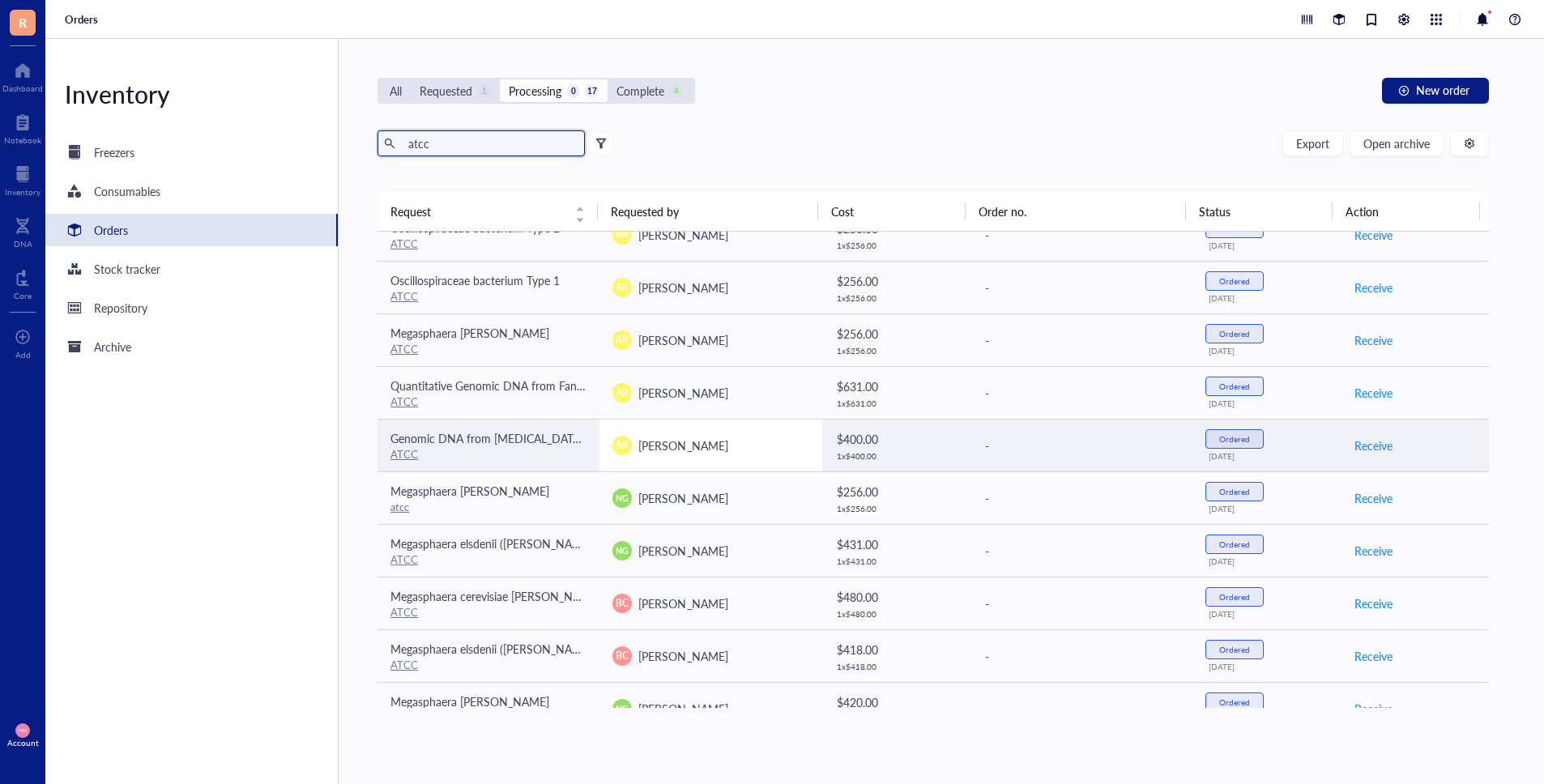
click at [763, 450] on div "AR [PERSON_NAME]" at bounding box center [709, 445] width 196 height 20
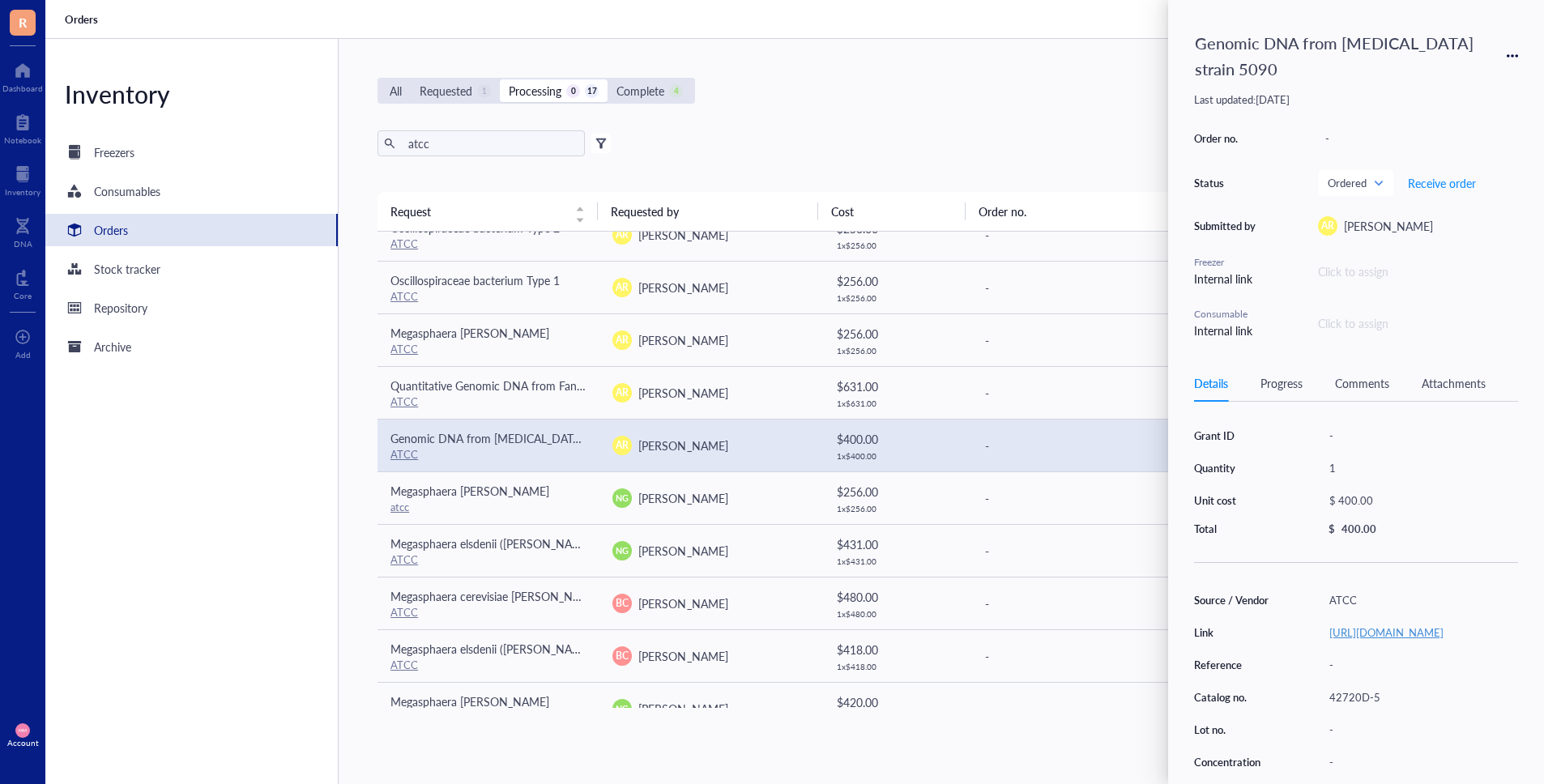
click at [1443, 629] on link "[URL][DOMAIN_NAME]" at bounding box center [1386, 632] width 115 height 15
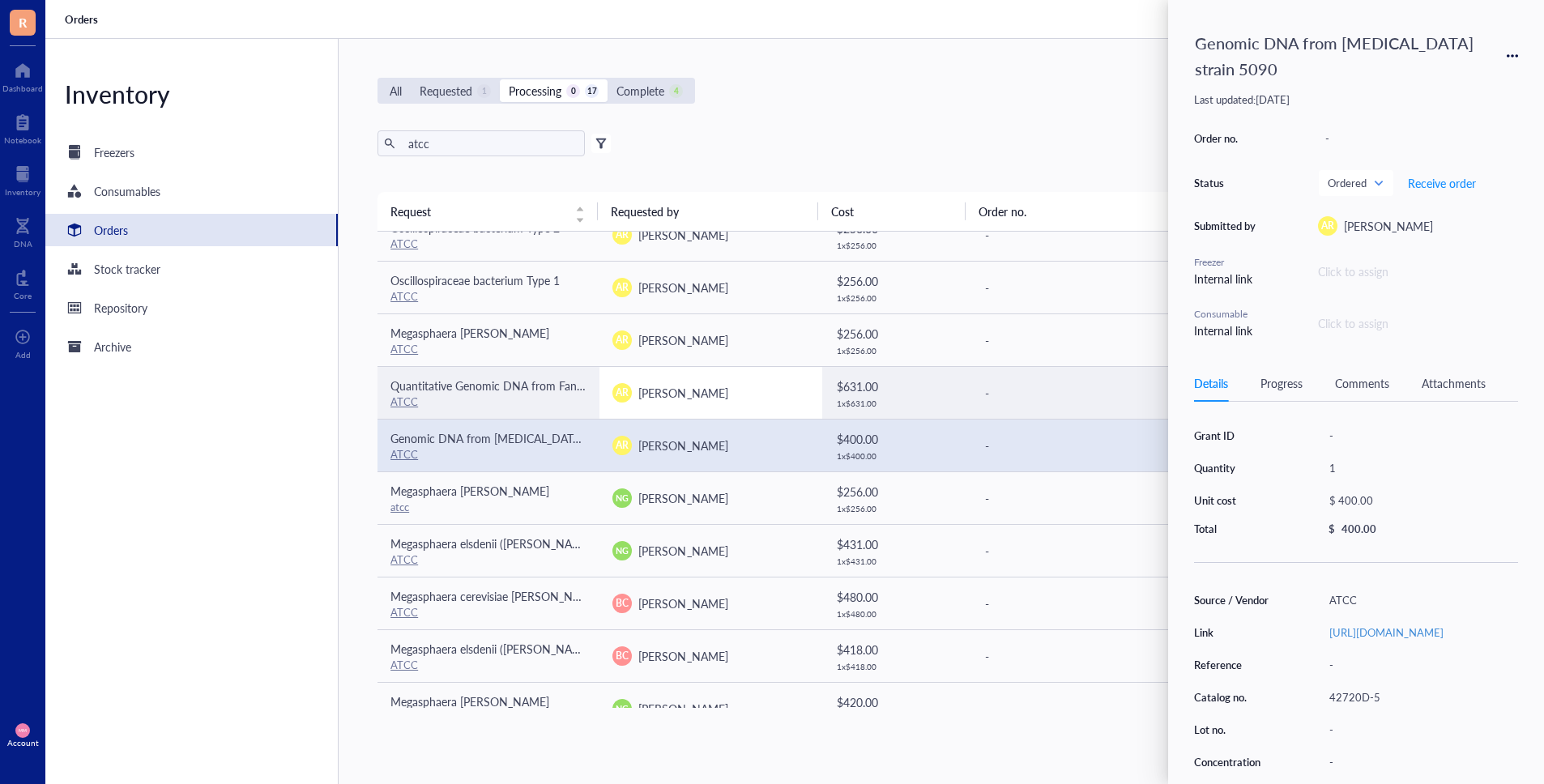
click at [668, 400] on span "[PERSON_NAME]" at bounding box center [683, 392] width 89 height 16
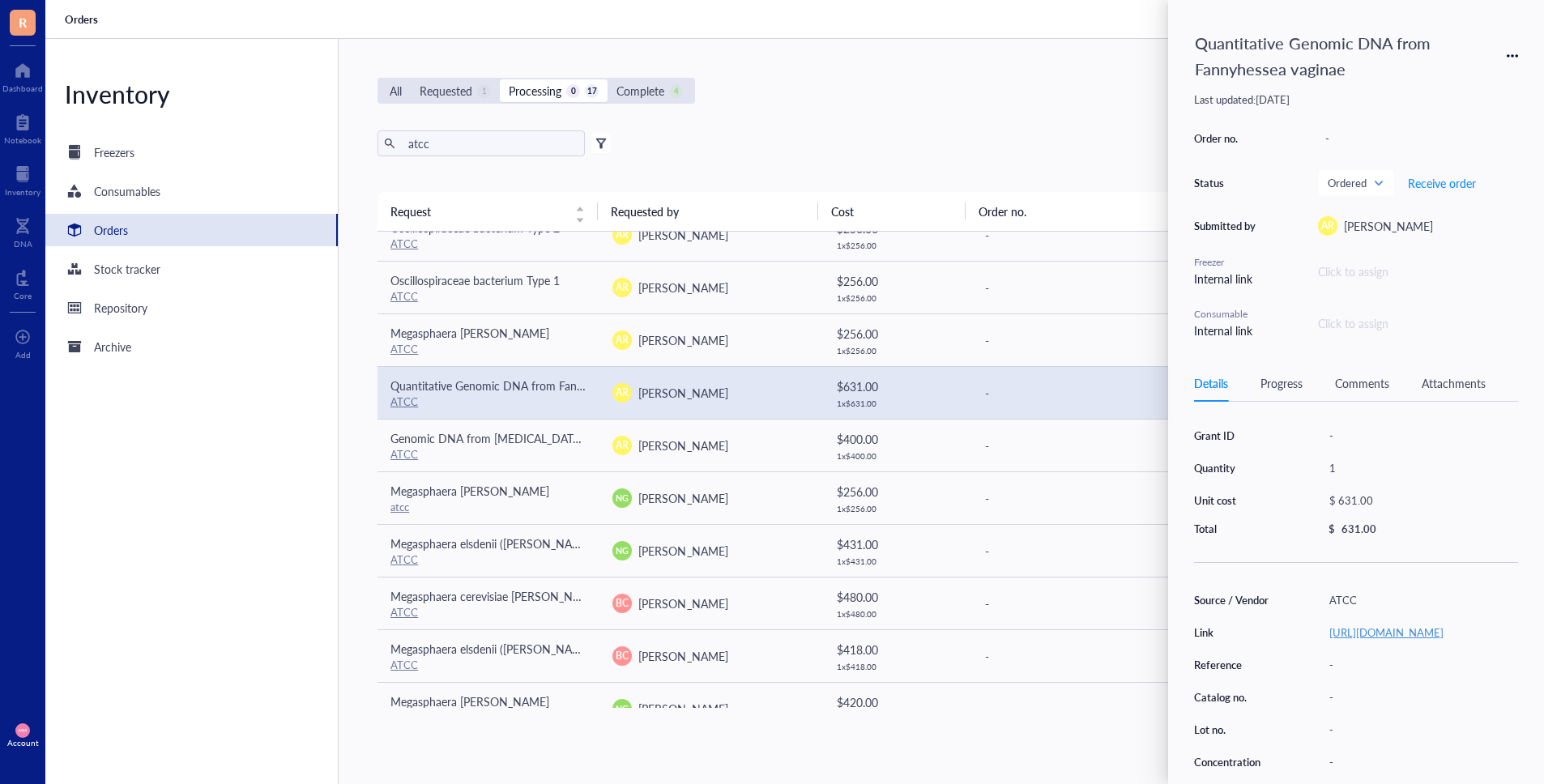
click at [1338, 627] on link "[URL][DOMAIN_NAME]" at bounding box center [1386, 632] width 115 height 15
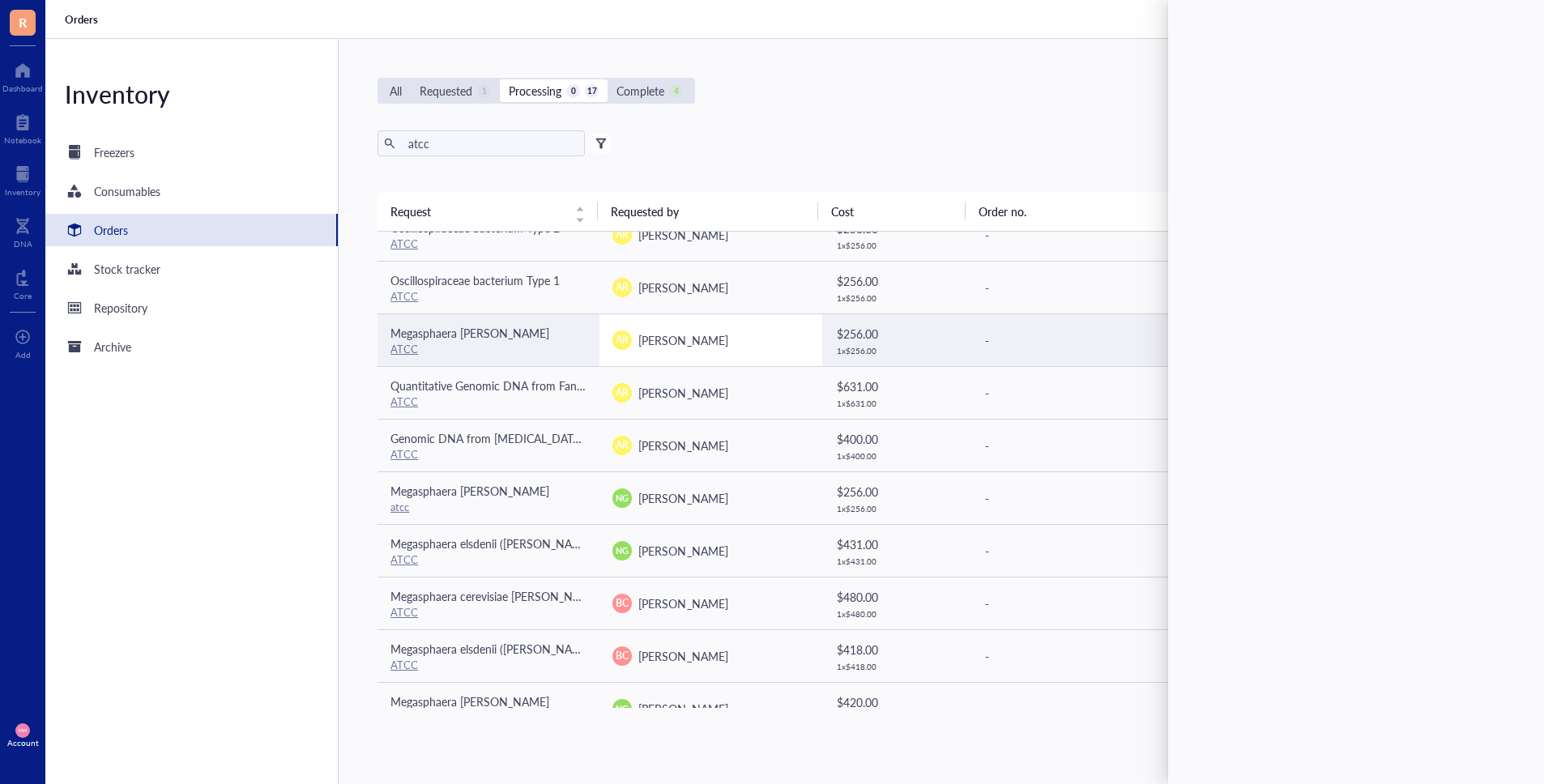
click at [698, 330] on div "AR [PERSON_NAME]" at bounding box center [709, 340] width 196 height 20
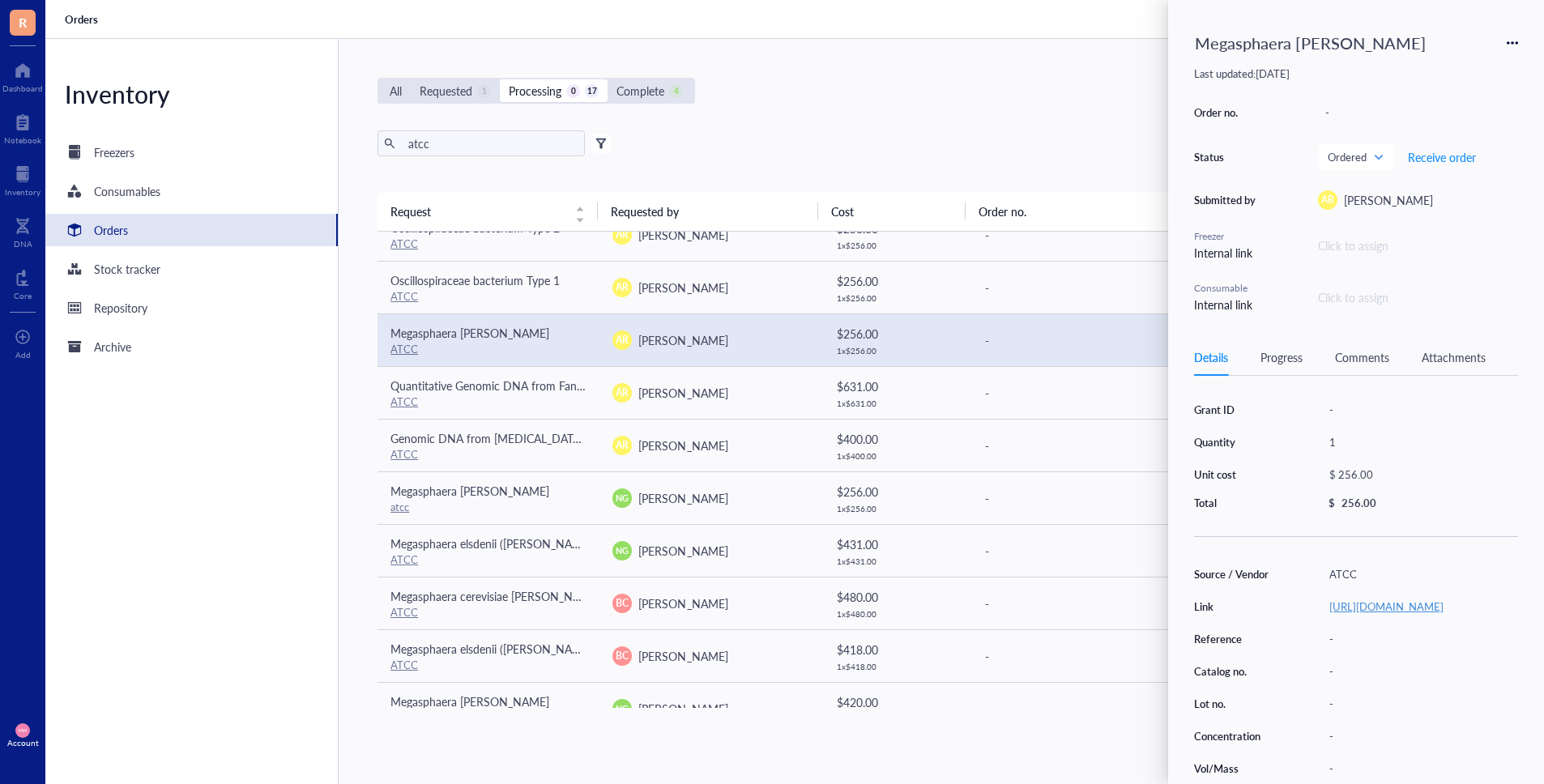
click at [1343, 606] on link "[URL][DOMAIN_NAME]" at bounding box center [1386, 606] width 115 height 15
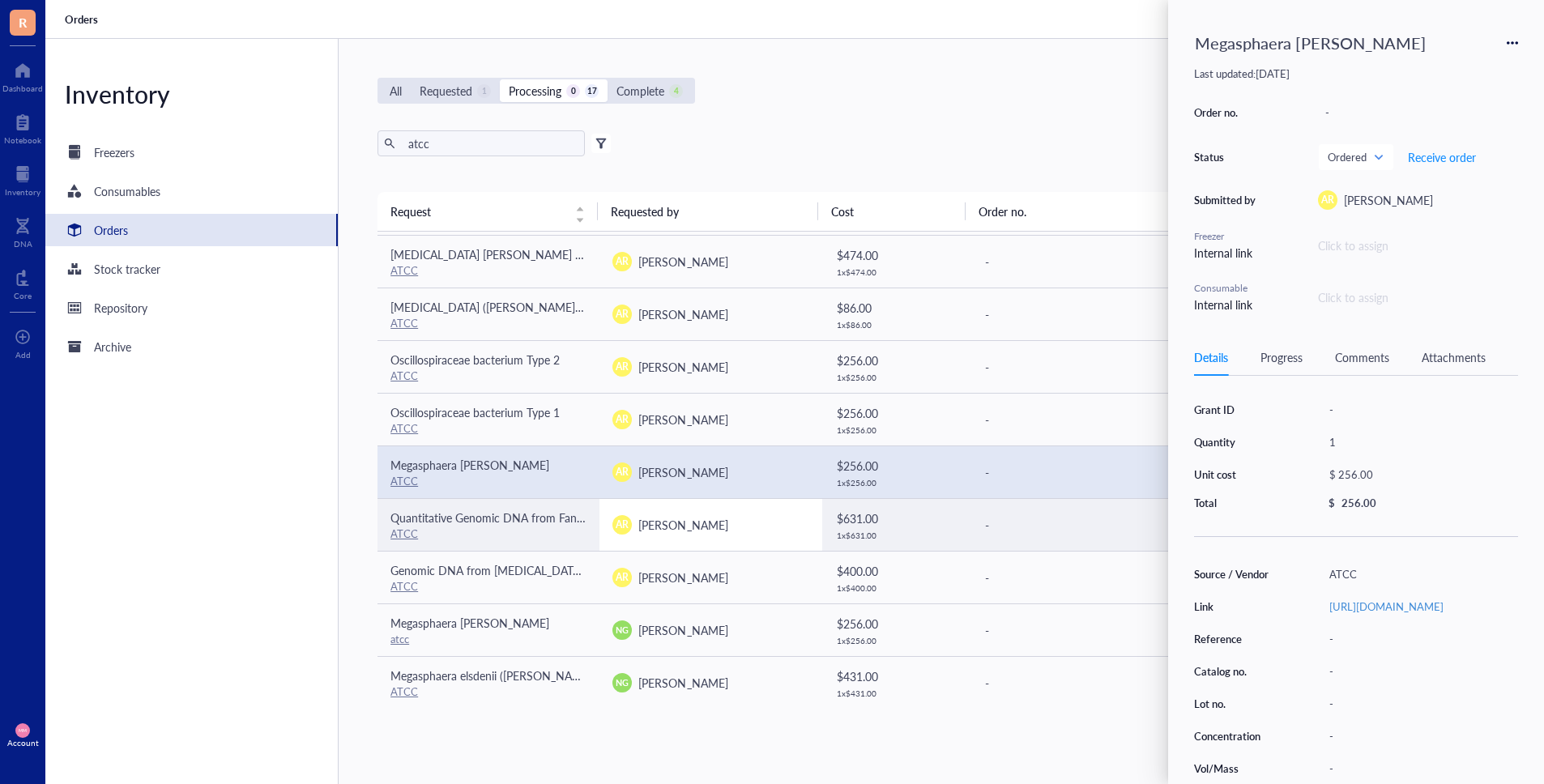
scroll to position [204, 0]
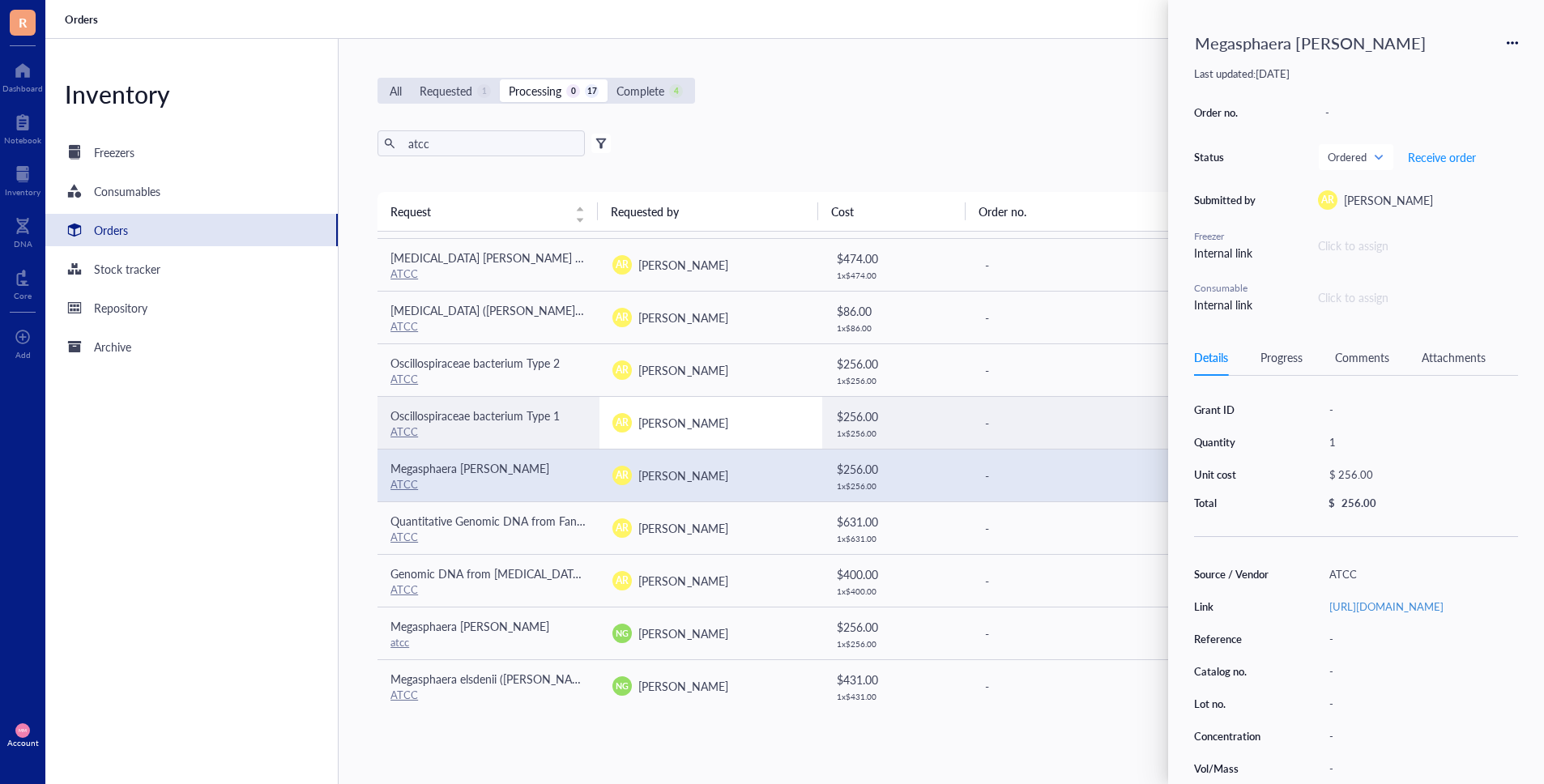
click at [702, 427] on div "AR [PERSON_NAME]" at bounding box center [709, 422] width 196 height 20
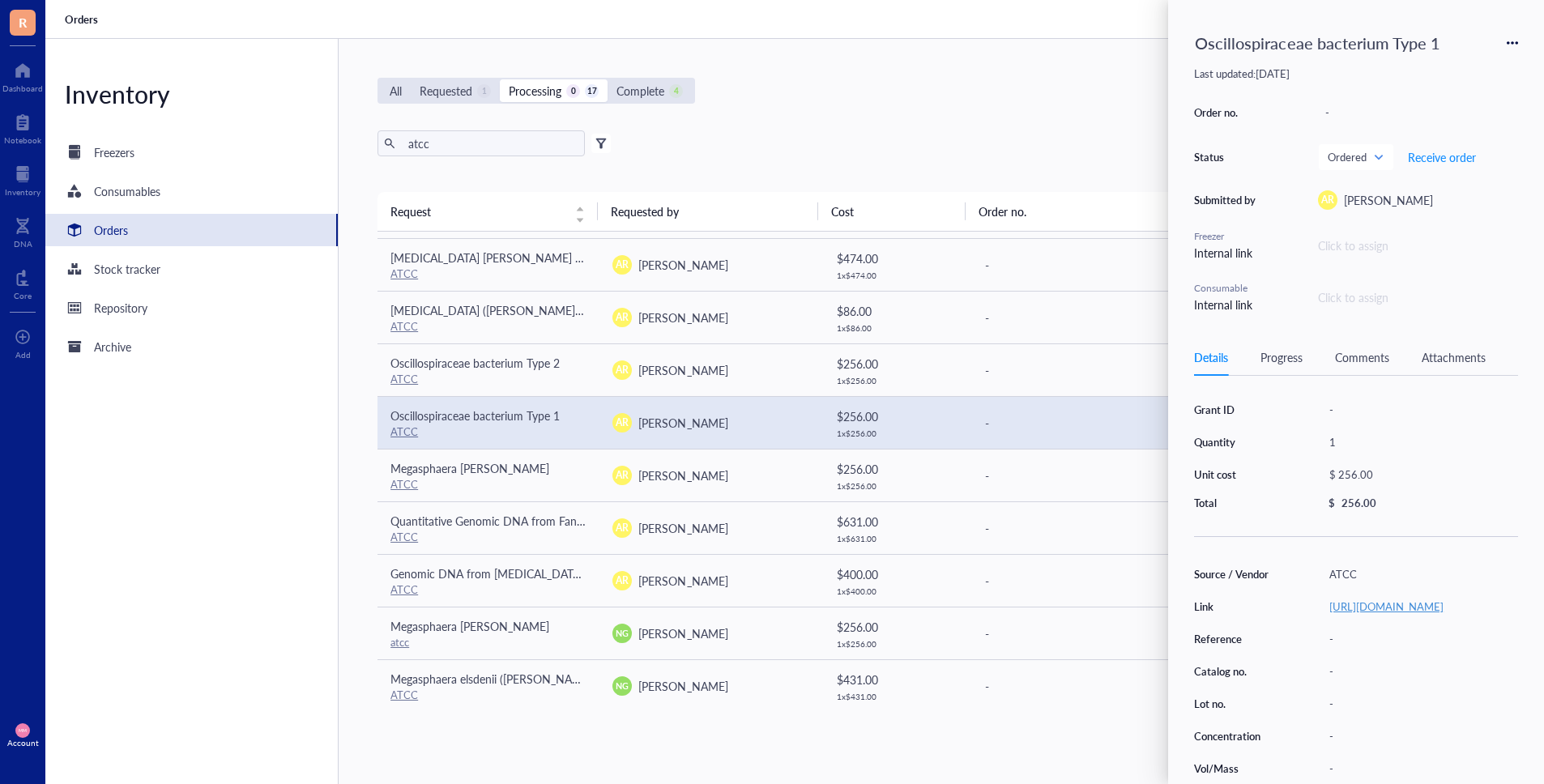
click at [1366, 613] on link "[URL][DOMAIN_NAME]" at bounding box center [1386, 606] width 115 height 15
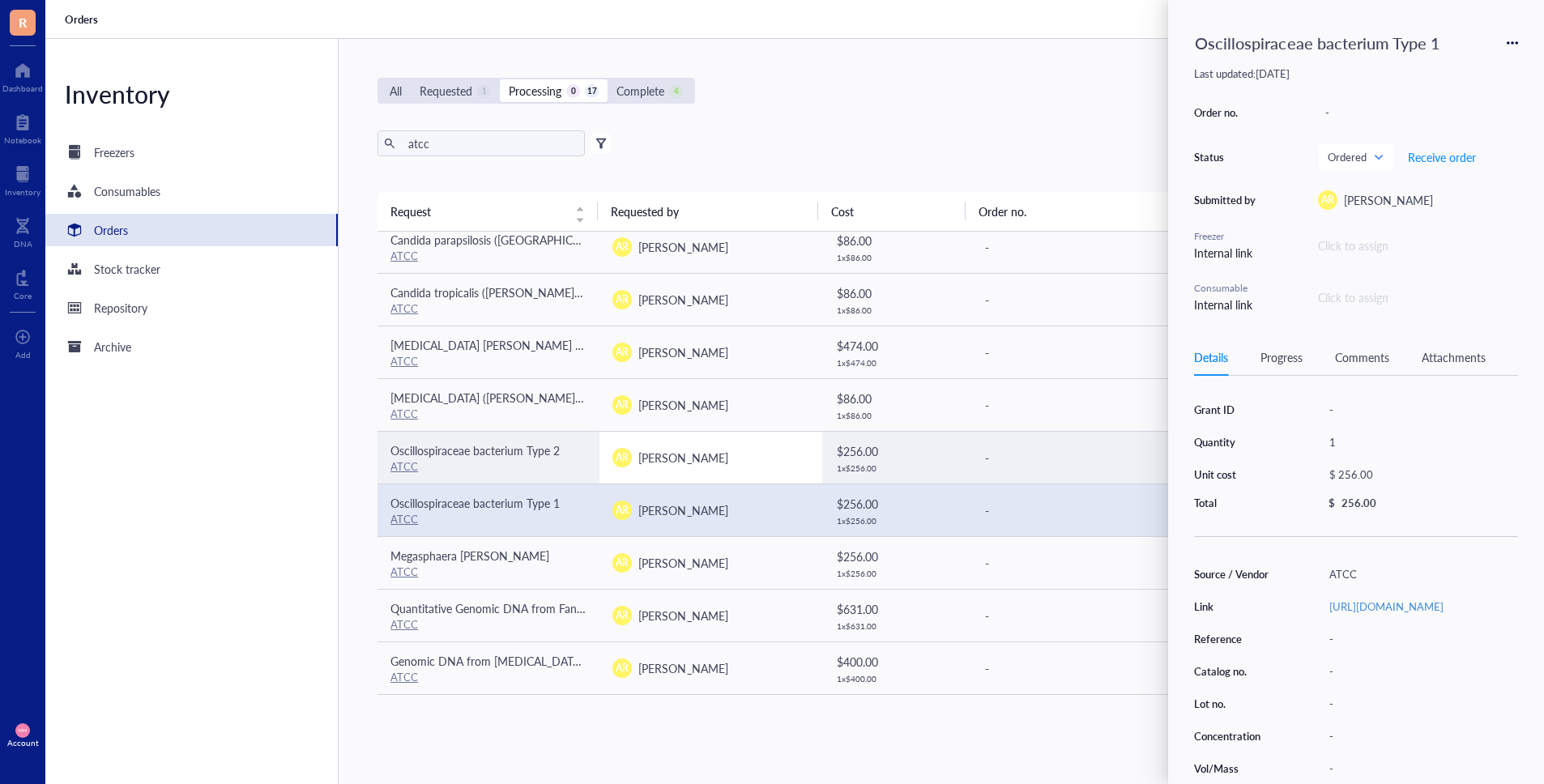
scroll to position [99, 0]
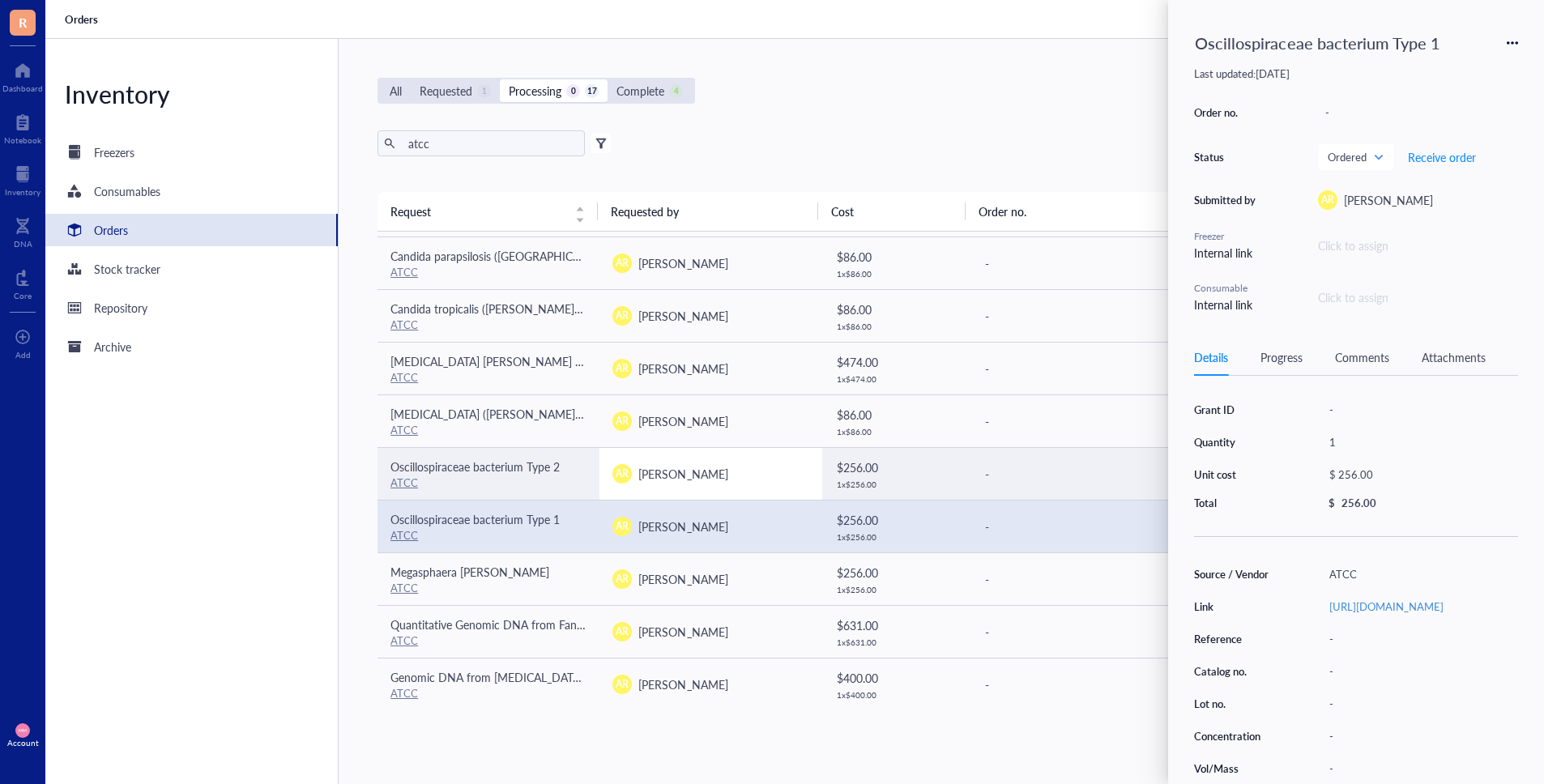
click at [723, 466] on div "AR [PERSON_NAME]" at bounding box center [709, 473] width 196 height 20
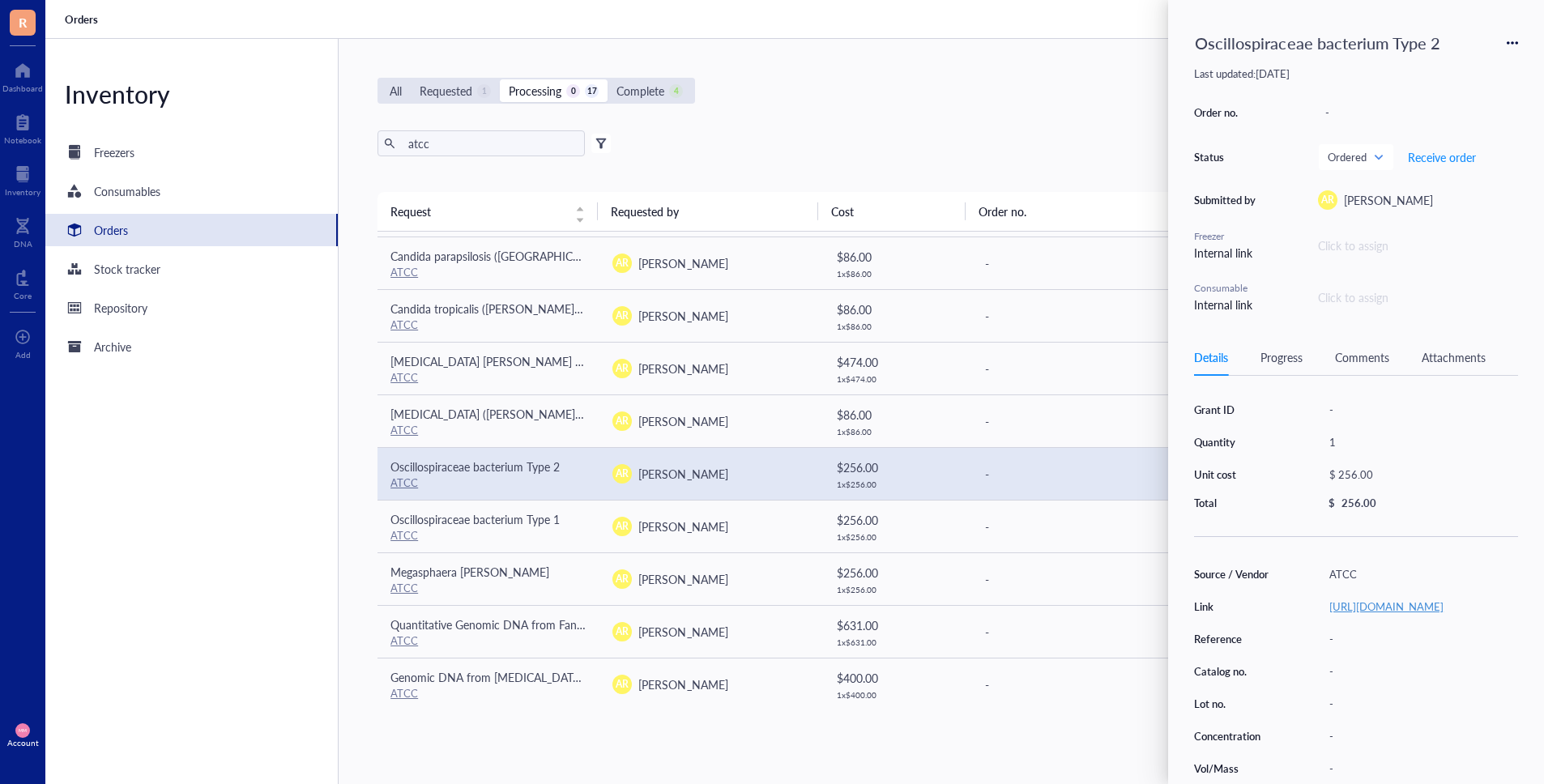
click at [1381, 600] on link "[URL][DOMAIN_NAME]" at bounding box center [1386, 606] width 115 height 15
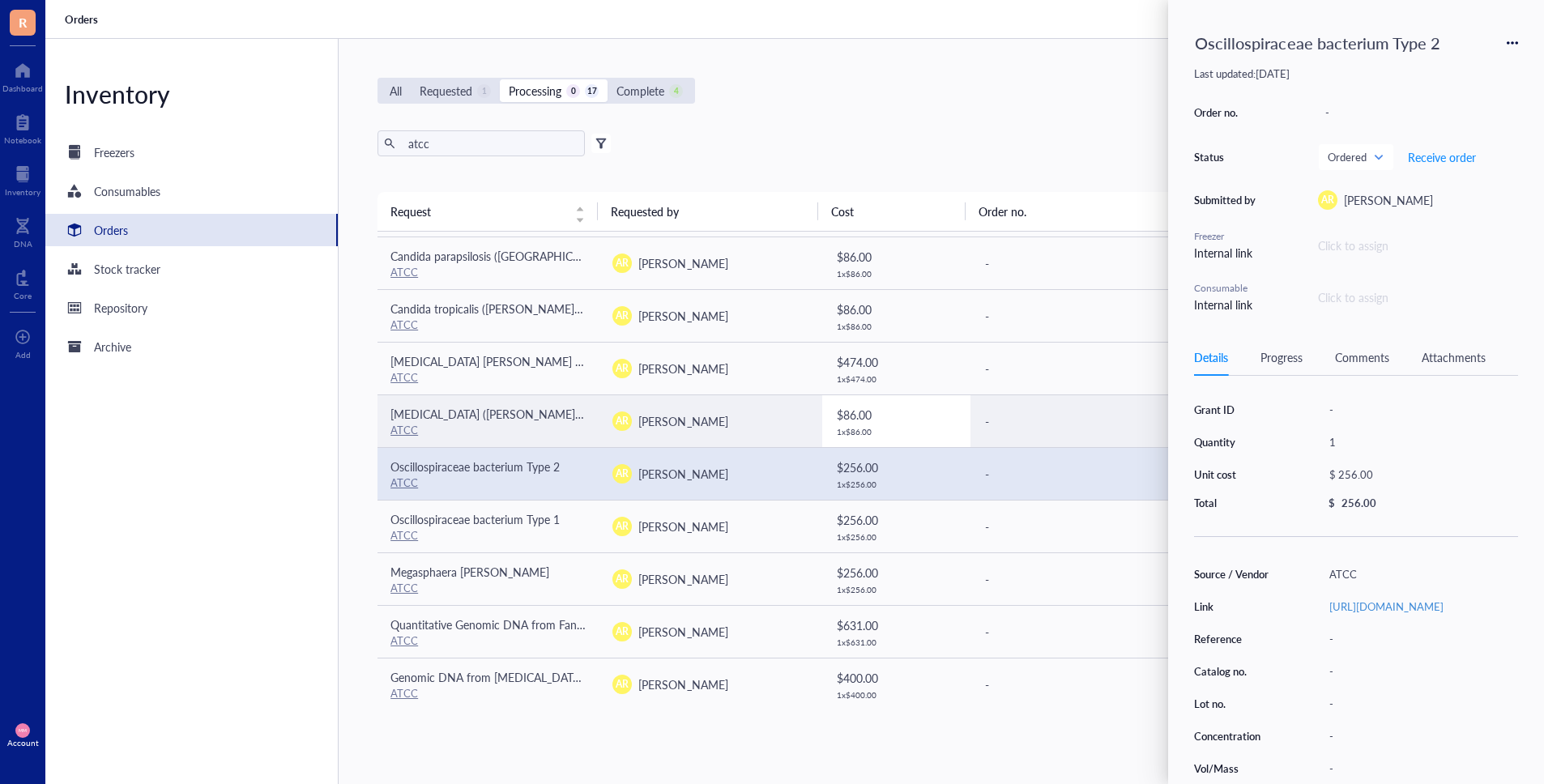
click at [836, 417] on div "$ 86.00" at bounding box center [896, 414] width 120 height 18
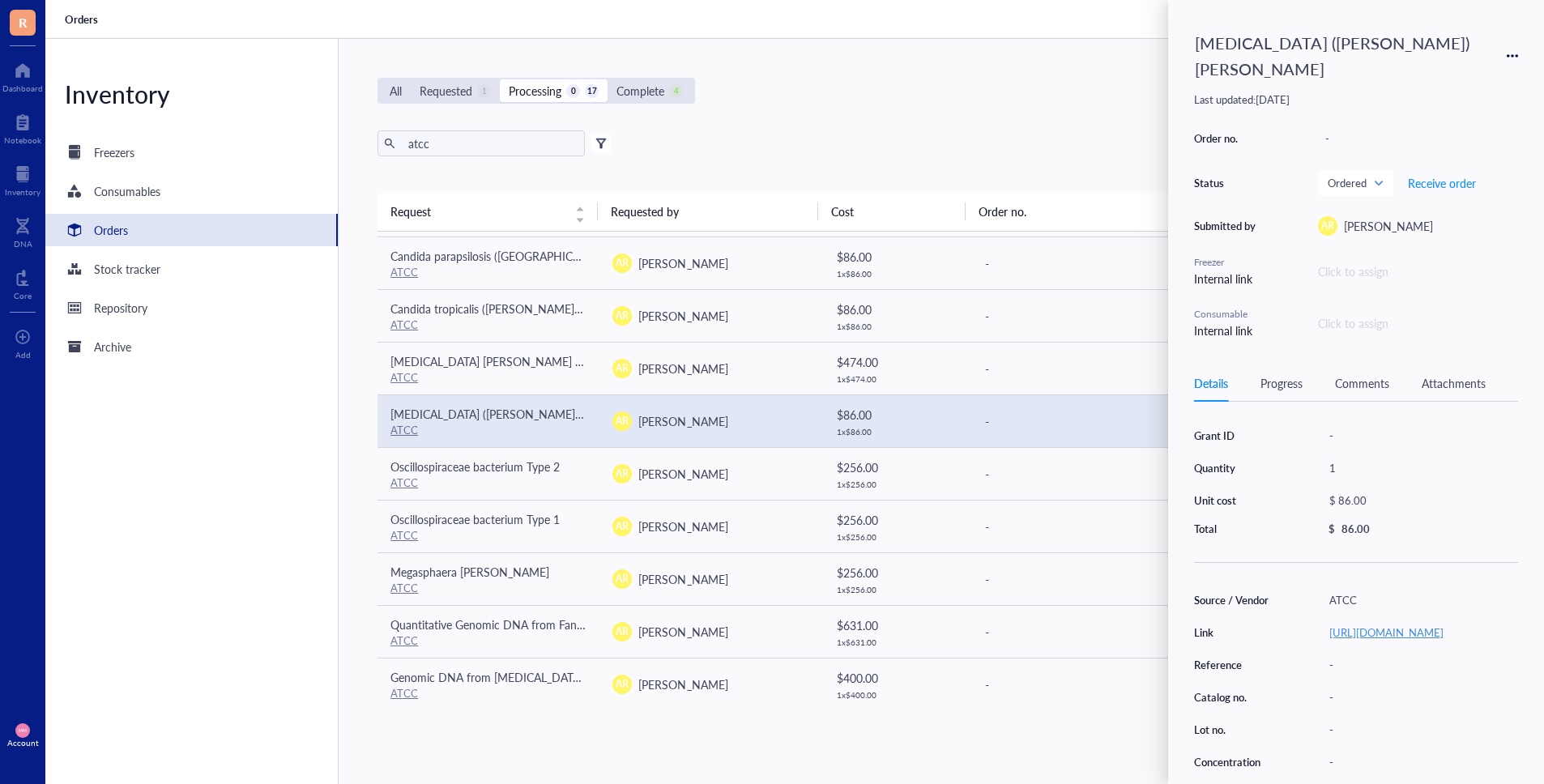
click at [1411, 624] on link "[URL][DOMAIN_NAME]" at bounding box center [1386, 632] width 115 height 15
click at [751, 366] on div "AR [PERSON_NAME]" at bounding box center [709, 368] width 196 height 20
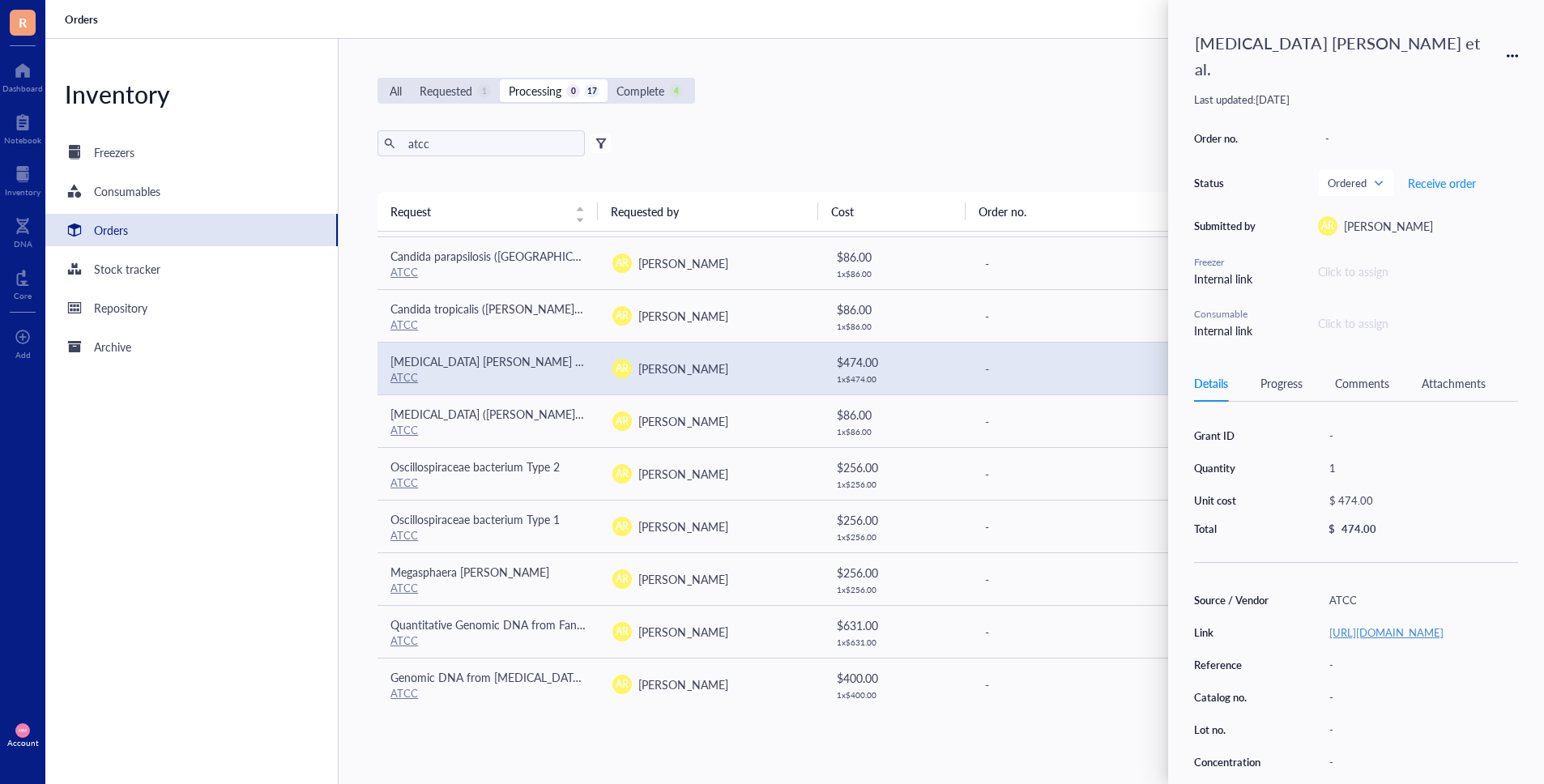
click at [1373, 624] on link "[URL][DOMAIN_NAME]" at bounding box center [1386, 632] width 115 height 15
click at [757, 315] on div "AR [PERSON_NAME]" at bounding box center [709, 315] width 196 height 20
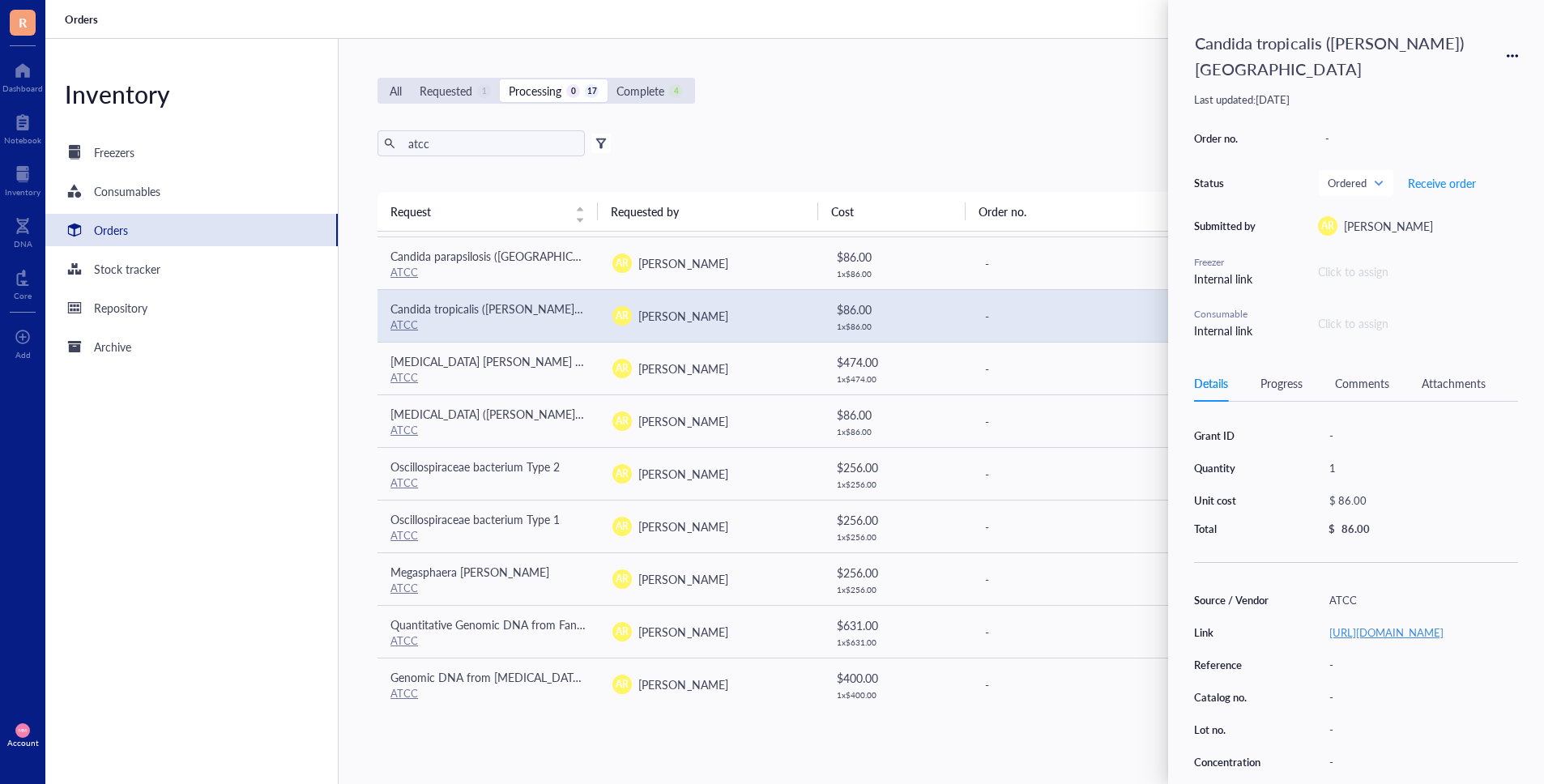
click at [1362, 624] on link "[URL][DOMAIN_NAME]" at bounding box center [1386, 632] width 115 height 15
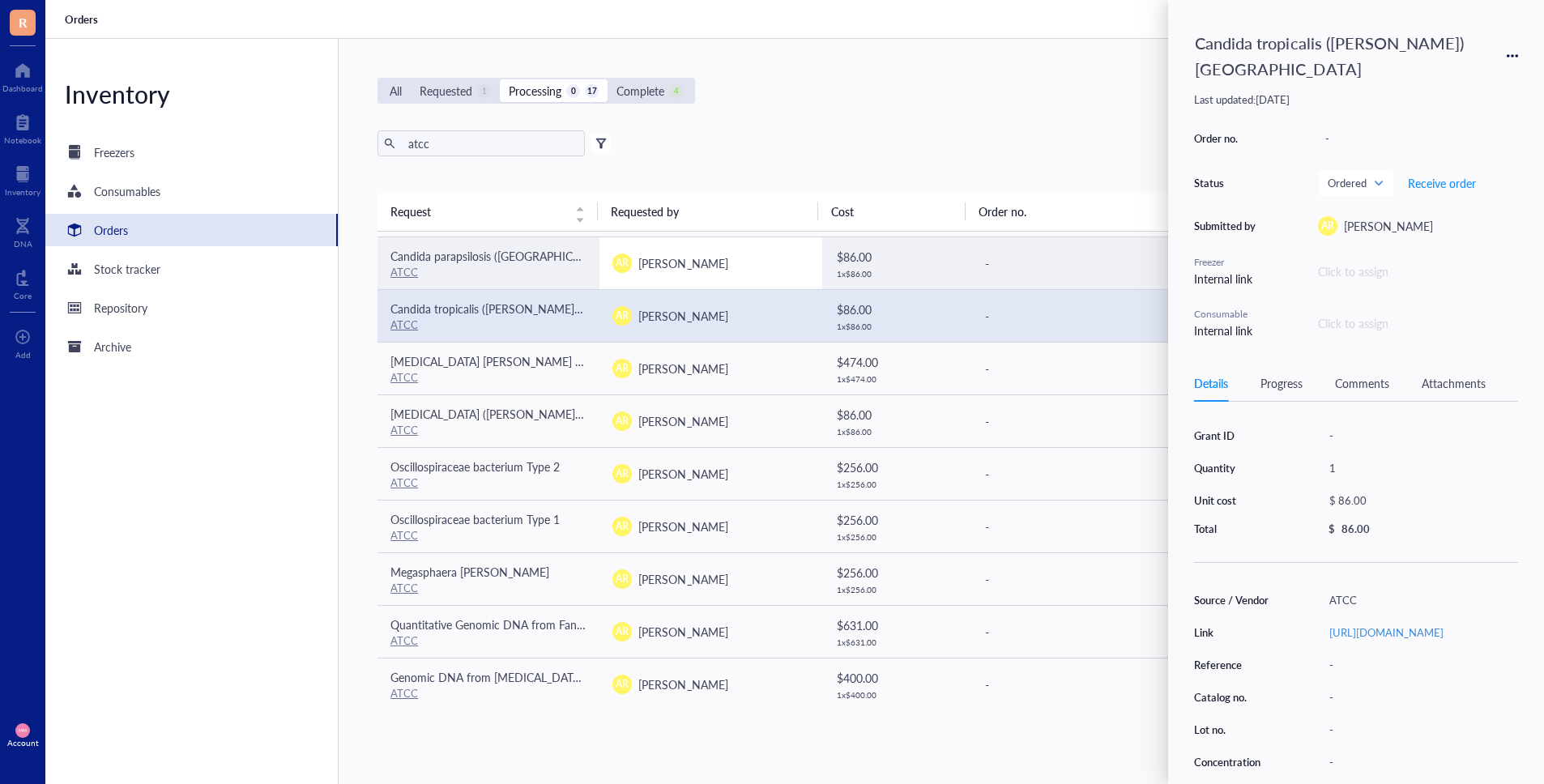
click at [762, 272] on td "AR [PERSON_NAME]" at bounding box center [710, 263] width 222 height 53
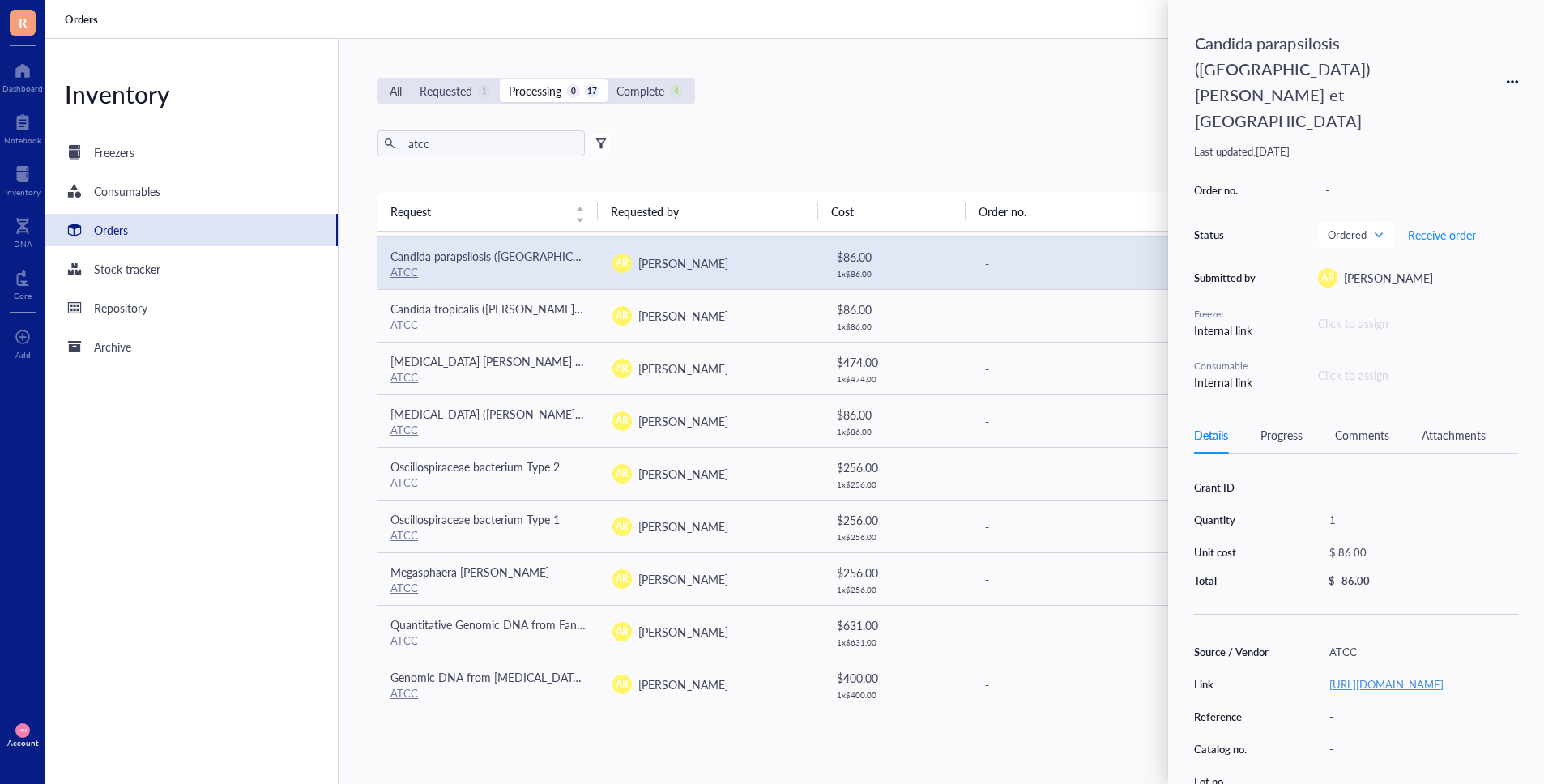
click at [1380, 676] on link "[URL][DOMAIN_NAME]" at bounding box center [1386, 684] width 115 height 15
click at [948, 117] on div "All Requested 1 Processing 0 17 Complete 4 New order atcc Export Open archive F…" at bounding box center [932, 411] width 1189 height 745
